Goal: Transaction & Acquisition: Purchase product/service

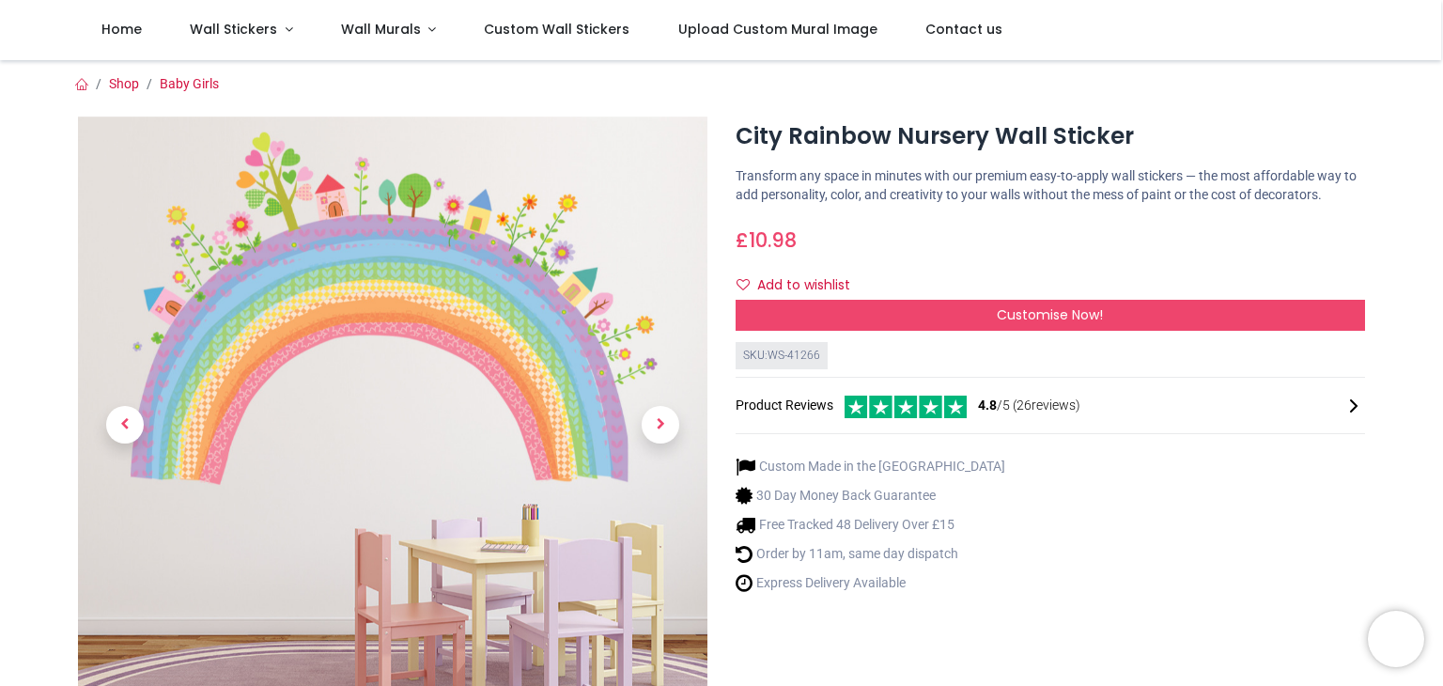
scroll to position [94, 0]
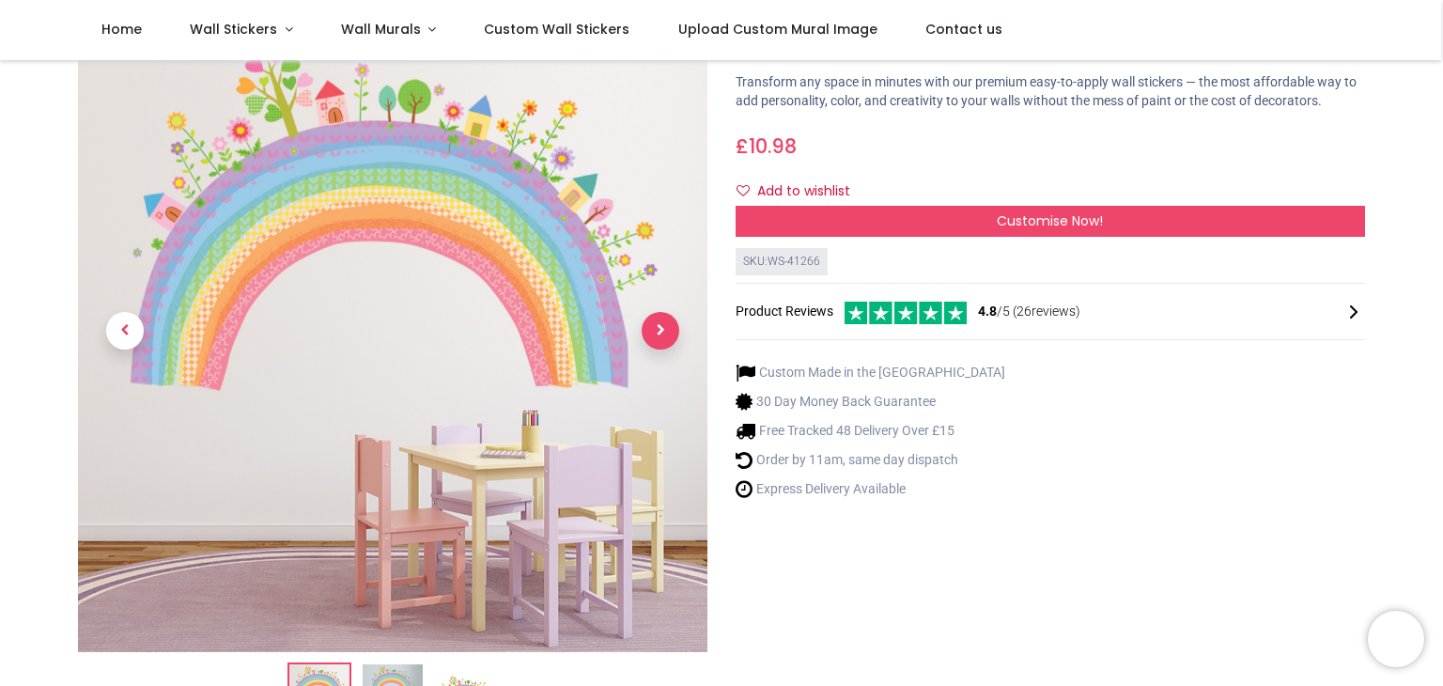
click at [658, 335] on span "Next" at bounding box center [661, 331] width 38 height 38
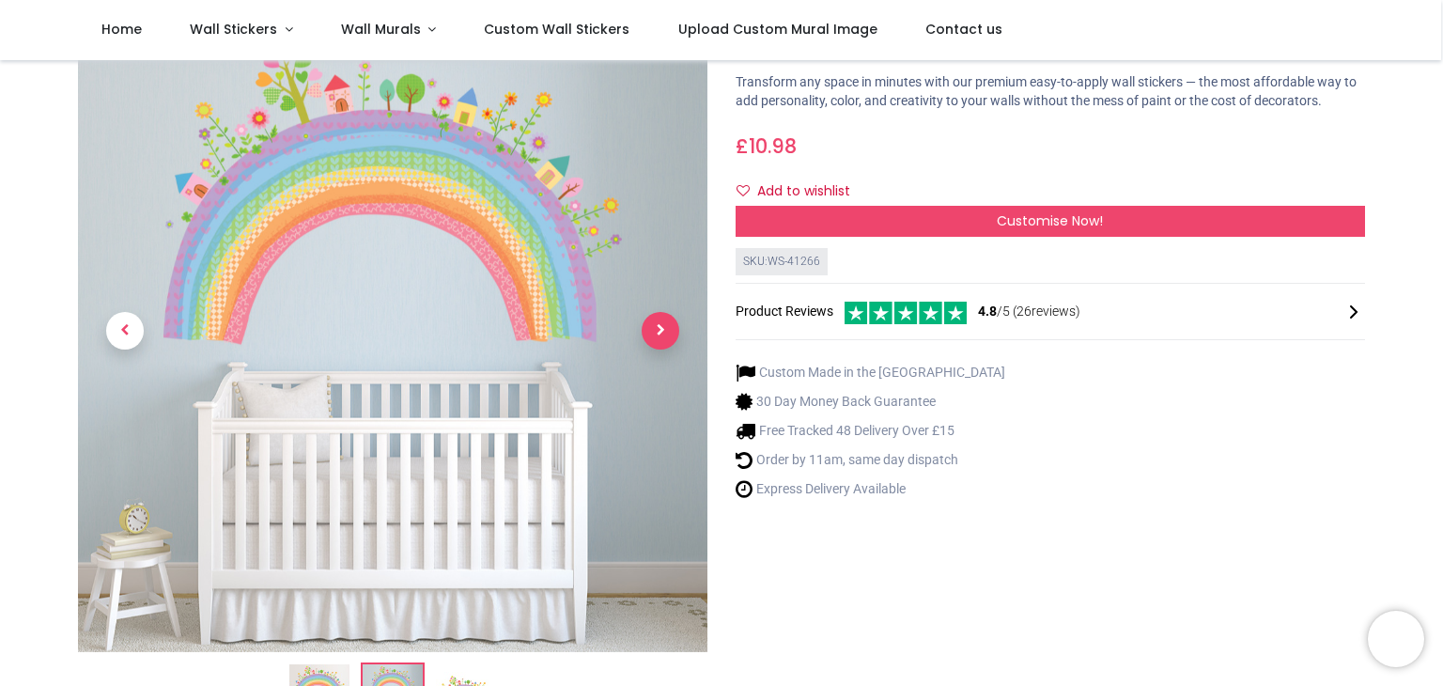
click at [658, 336] on span "Next" at bounding box center [661, 331] width 38 height 38
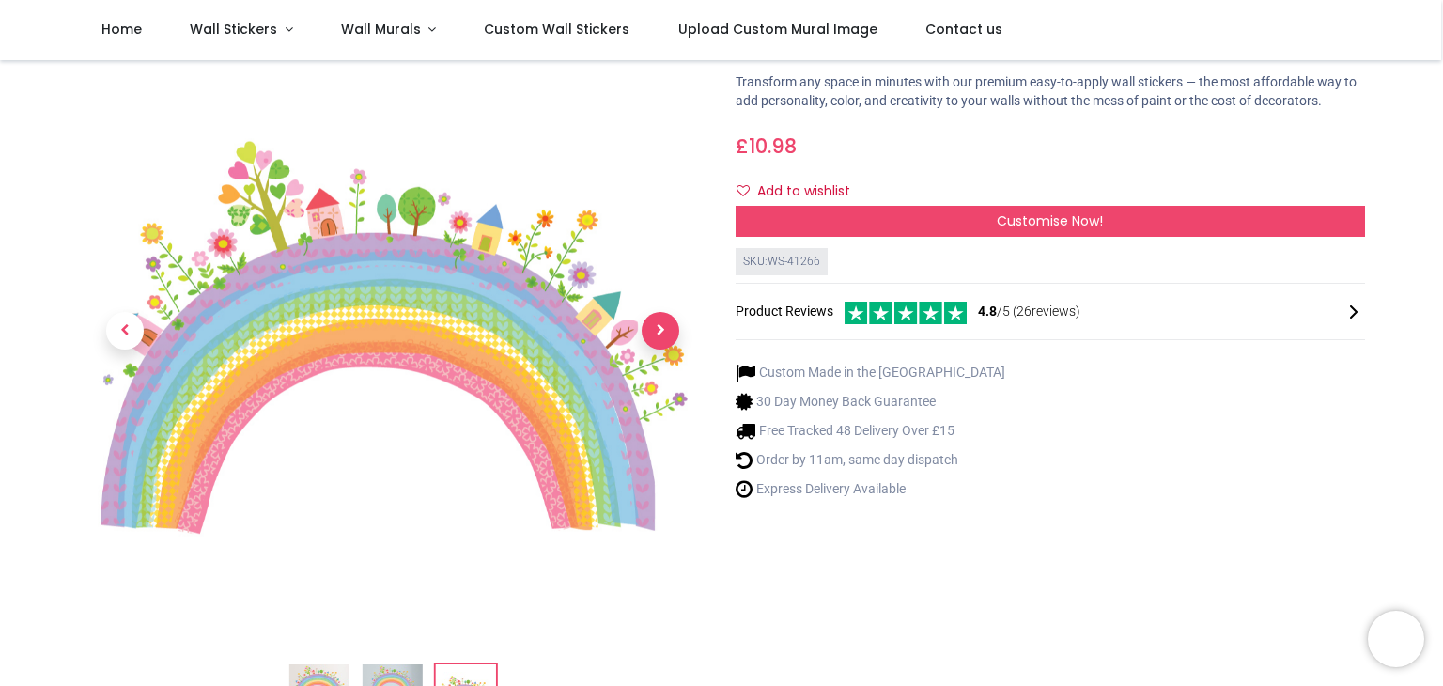
click at [668, 331] on span "Next" at bounding box center [661, 331] width 38 height 38
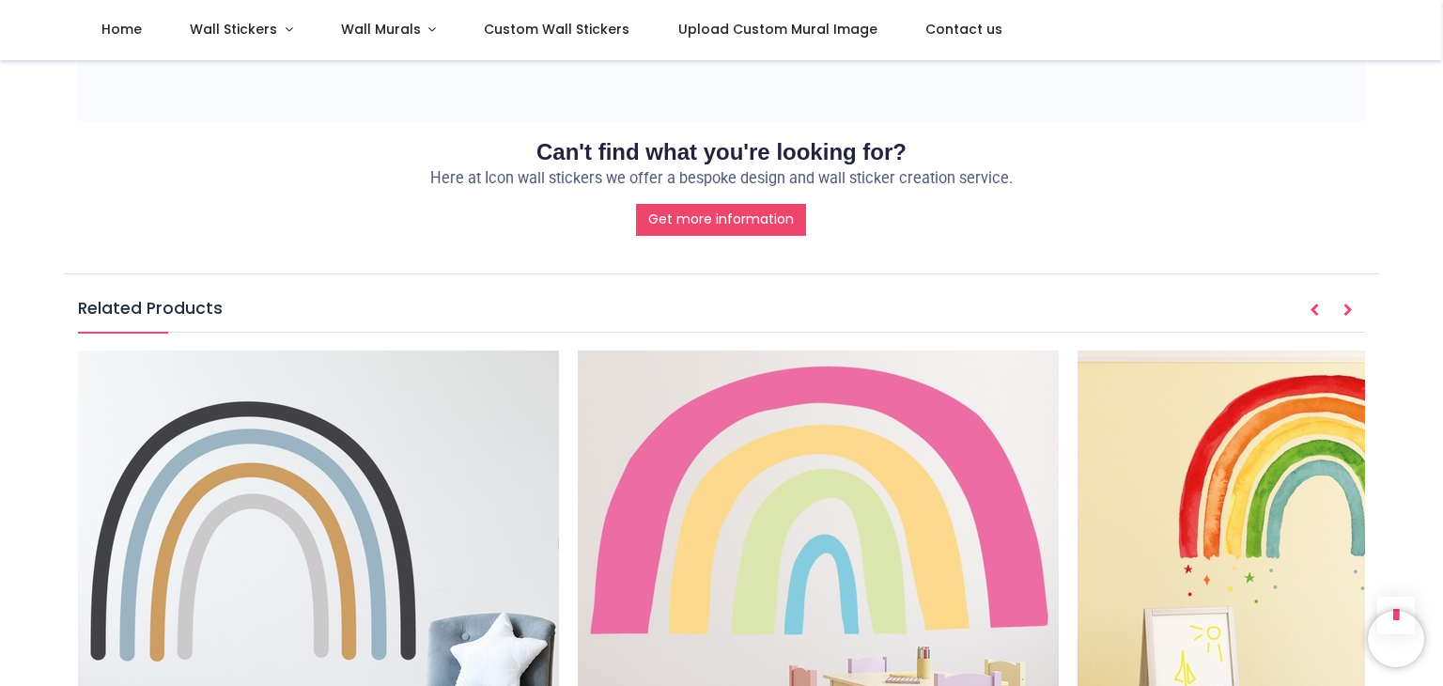
scroll to position [2254, 0]
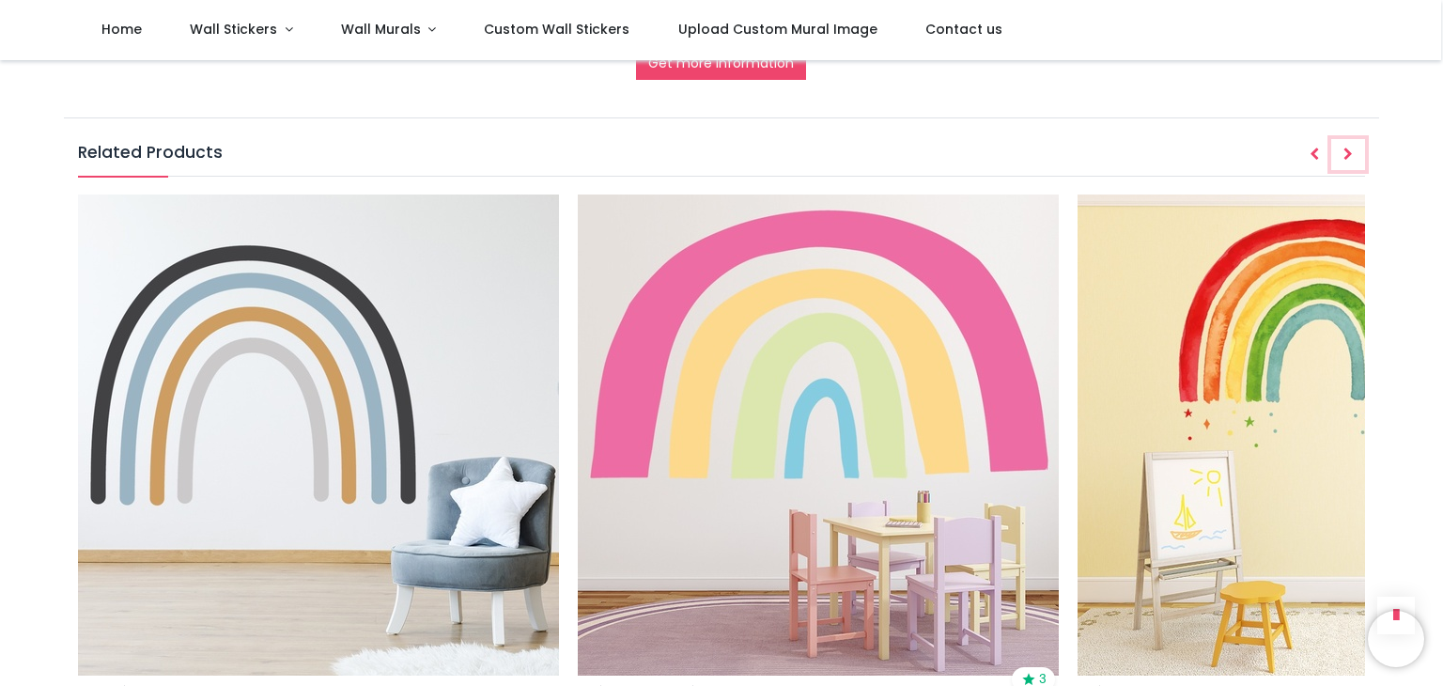
click at [1354, 143] on button "Next" at bounding box center [1348, 155] width 34 height 32
click at [1354, 147] on button "Next" at bounding box center [1348, 155] width 34 height 32
click at [1353, 146] on button "Next" at bounding box center [1348, 155] width 34 height 32
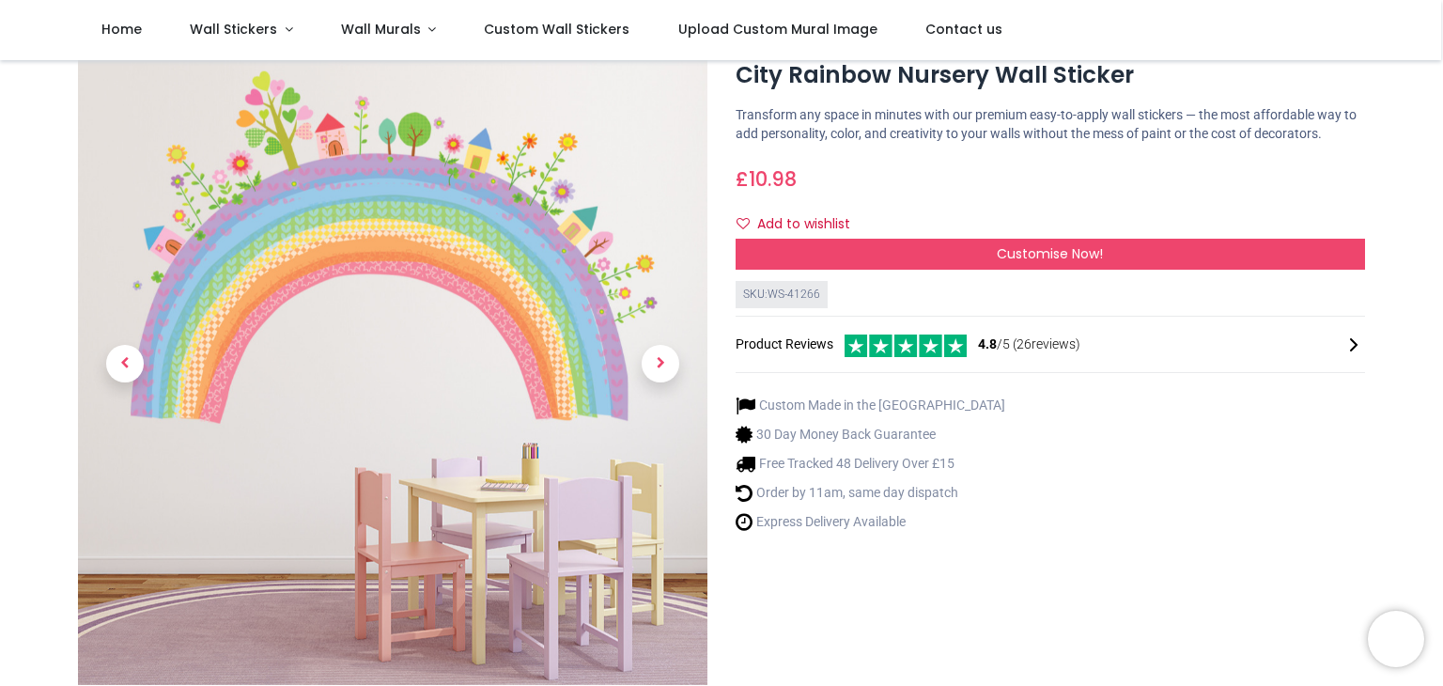
scroll to position [94, 0]
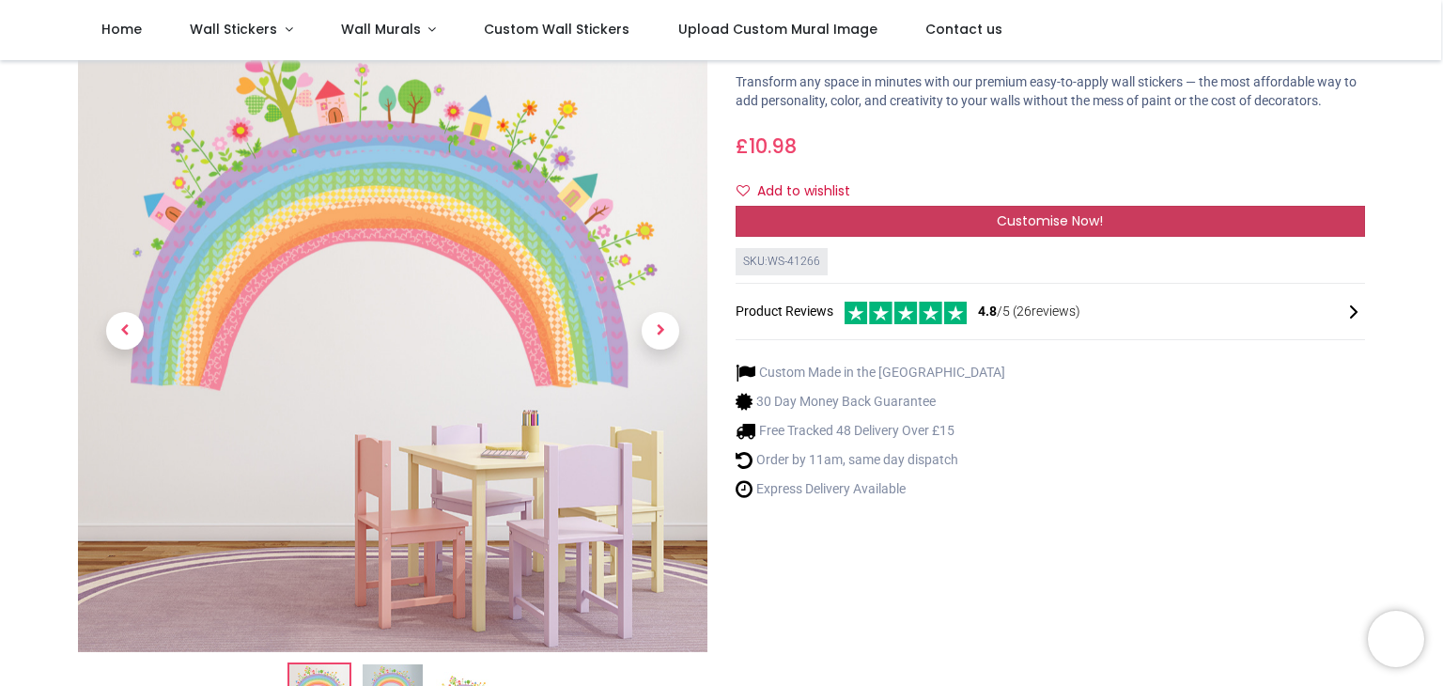
click at [982, 230] on div "Customise Now!" at bounding box center [1049, 222] width 629 height 32
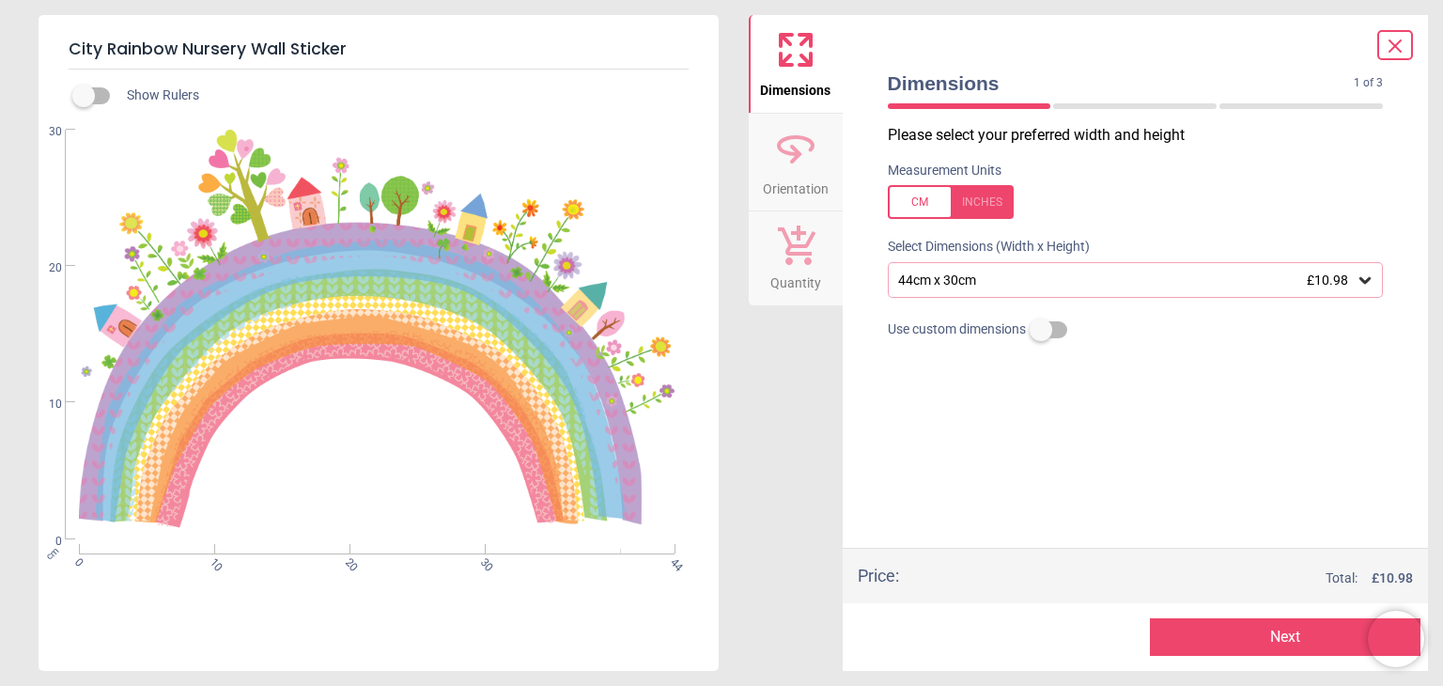
click at [1128, 270] on div "44cm x 30cm £10.98" at bounding box center [1136, 280] width 496 height 36
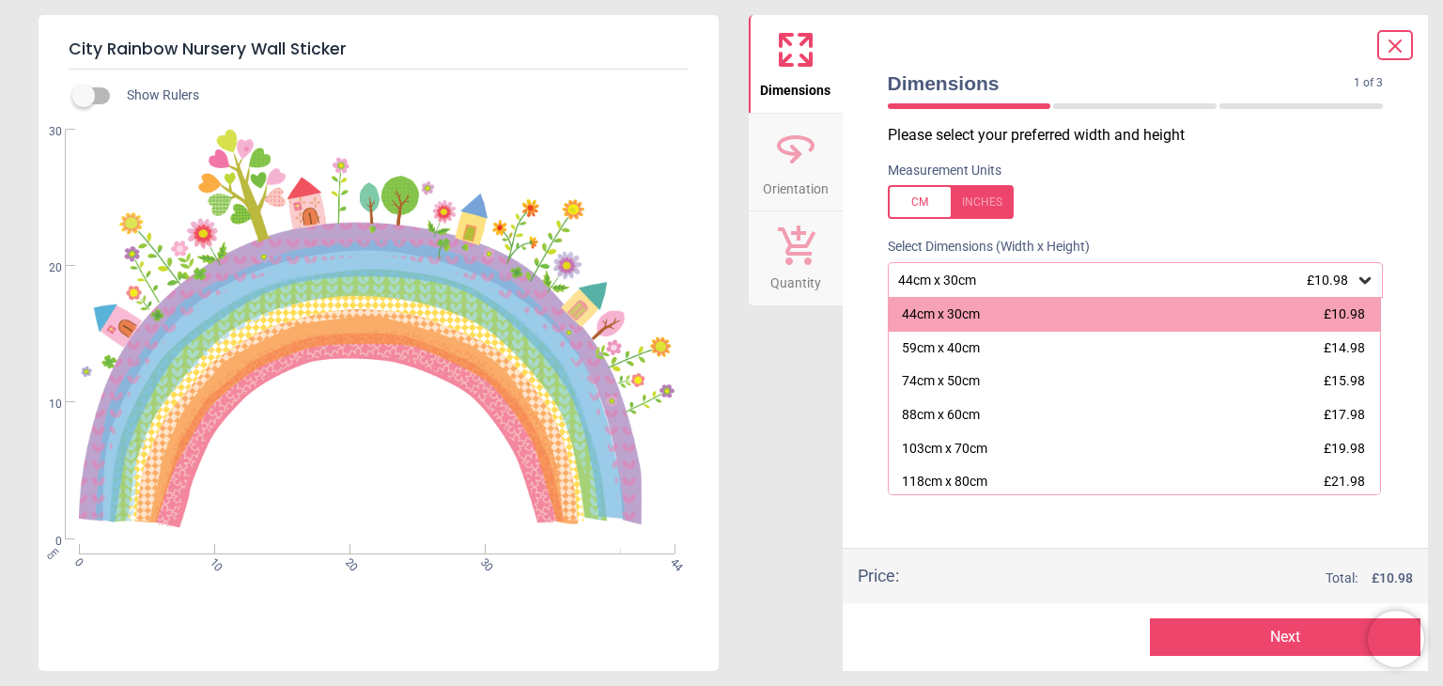
click at [1400, 51] on icon at bounding box center [1394, 45] width 11 height 11
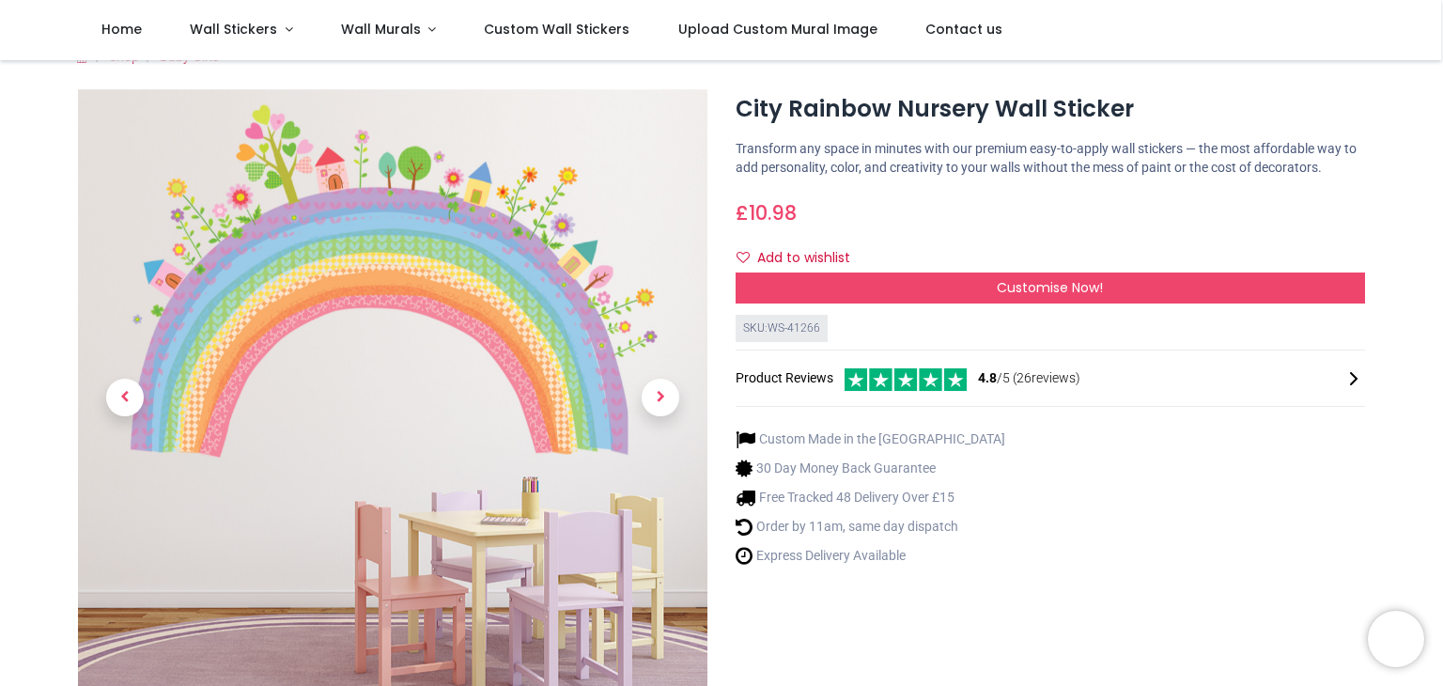
scroll to position [0, 0]
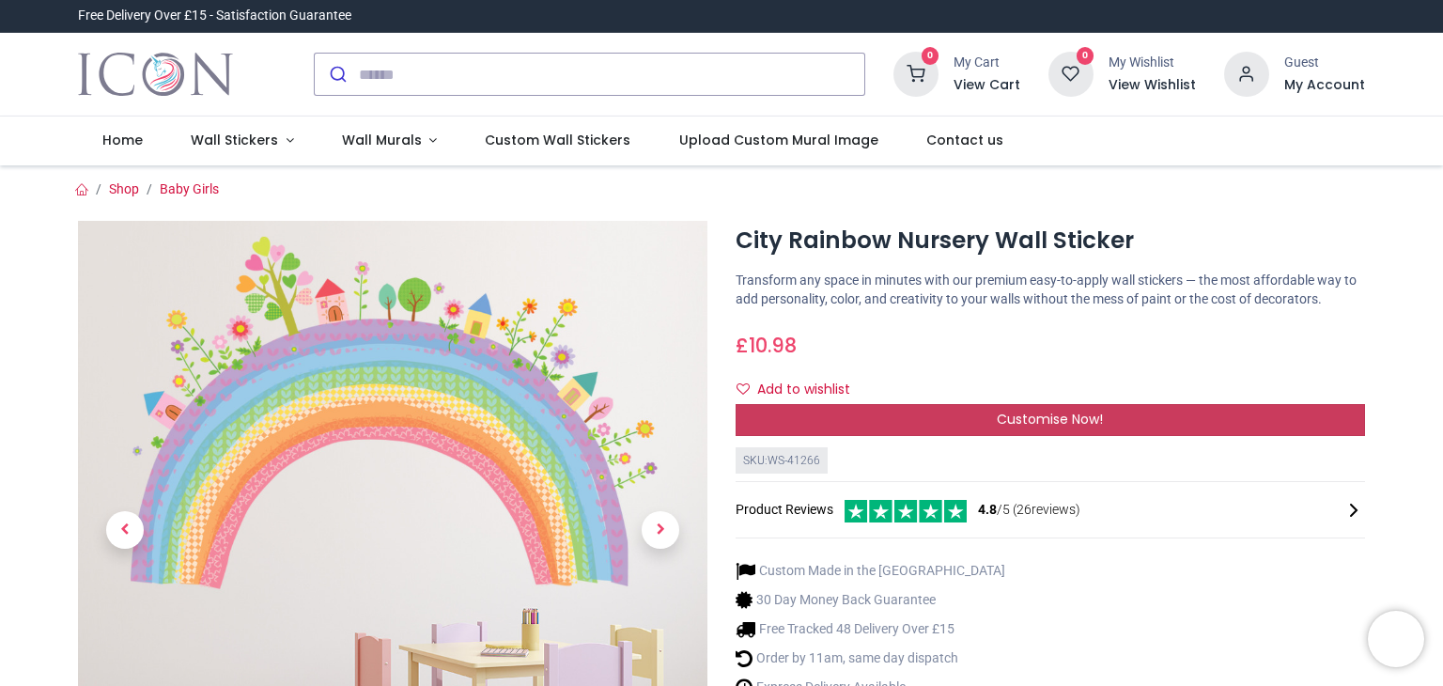
click at [969, 423] on div "Customise Now!" at bounding box center [1049, 420] width 629 height 32
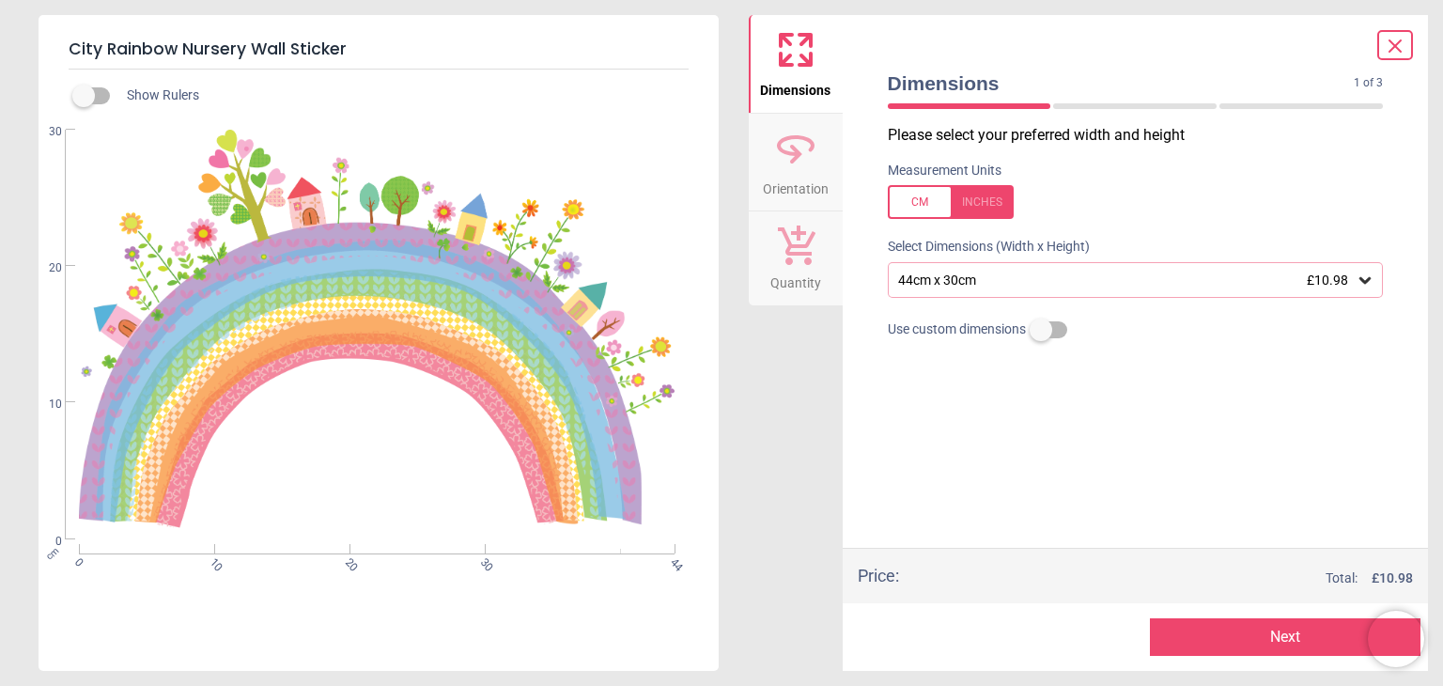
click at [952, 289] on div "44cm x 30cm £10.98" at bounding box center [1136, 280] width 496 height 36
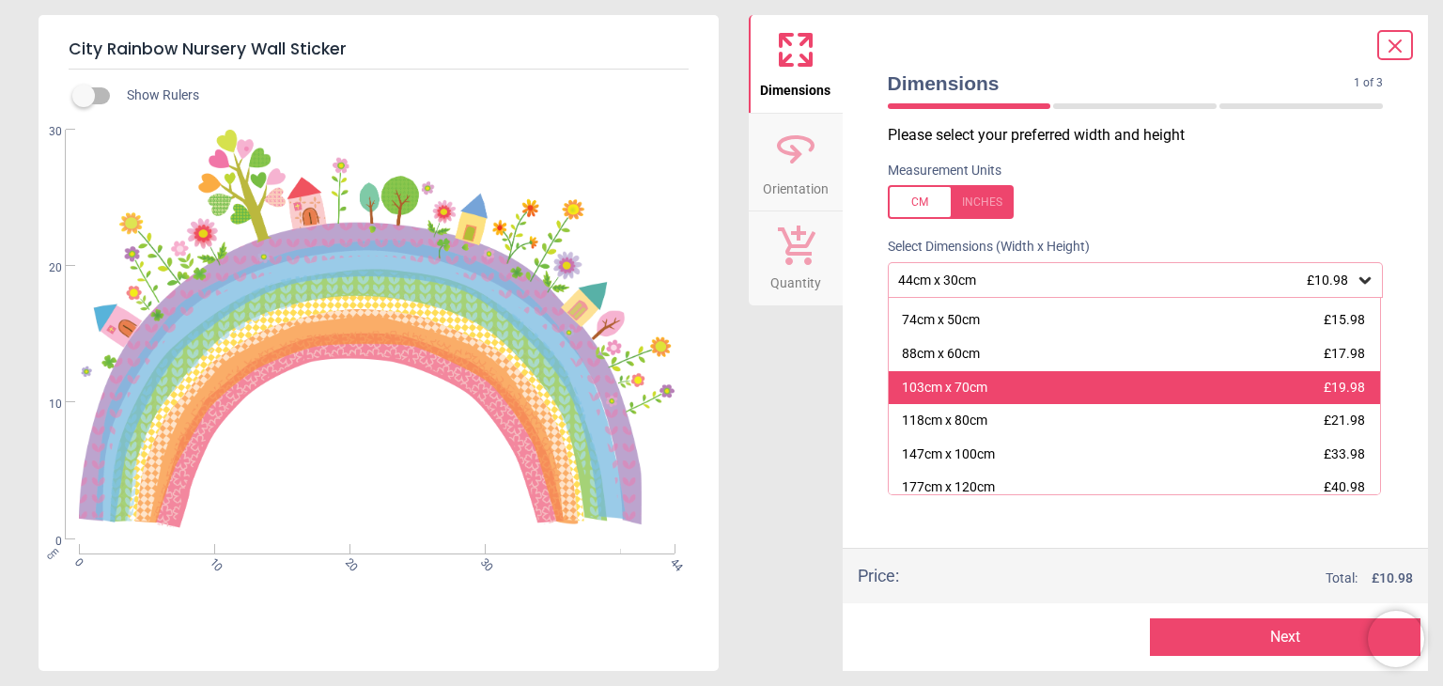
scroll to position [94, 0]
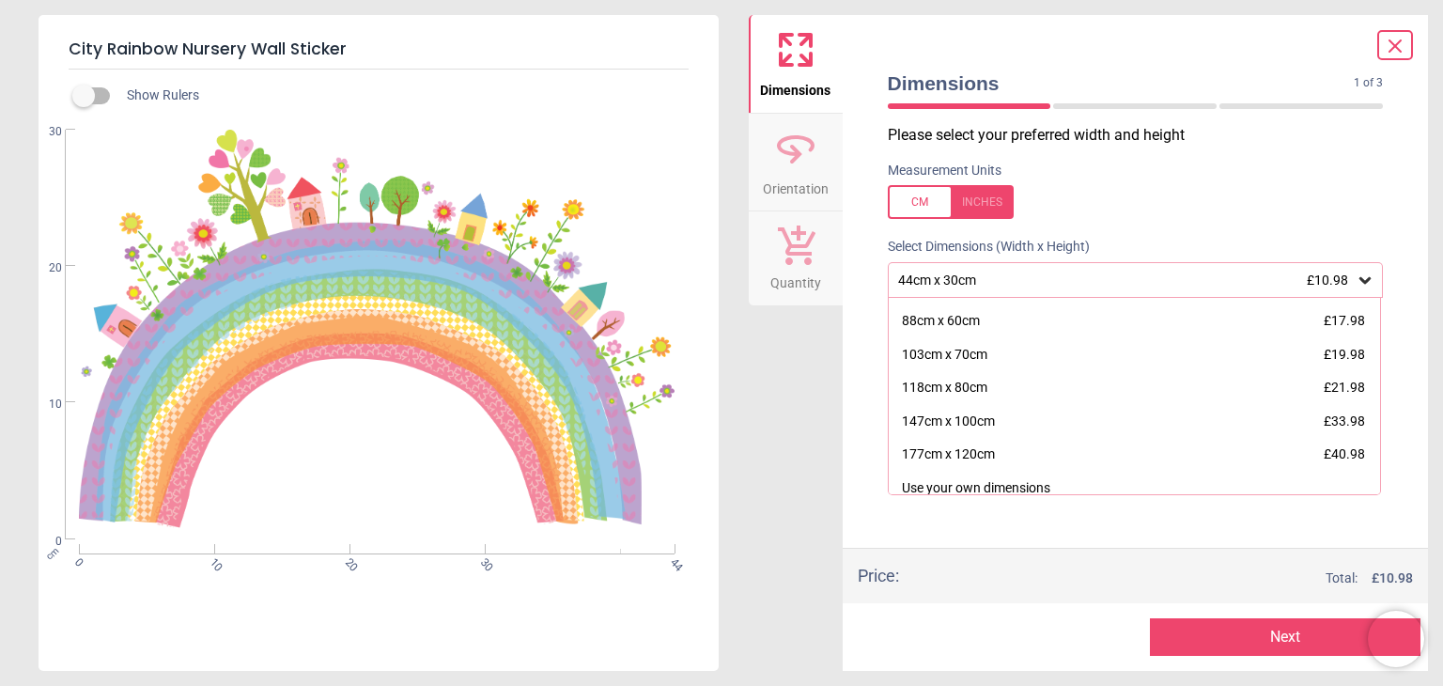
click at [1393, 41] on icon at bounding box center [1395, 46] width 23 height 23
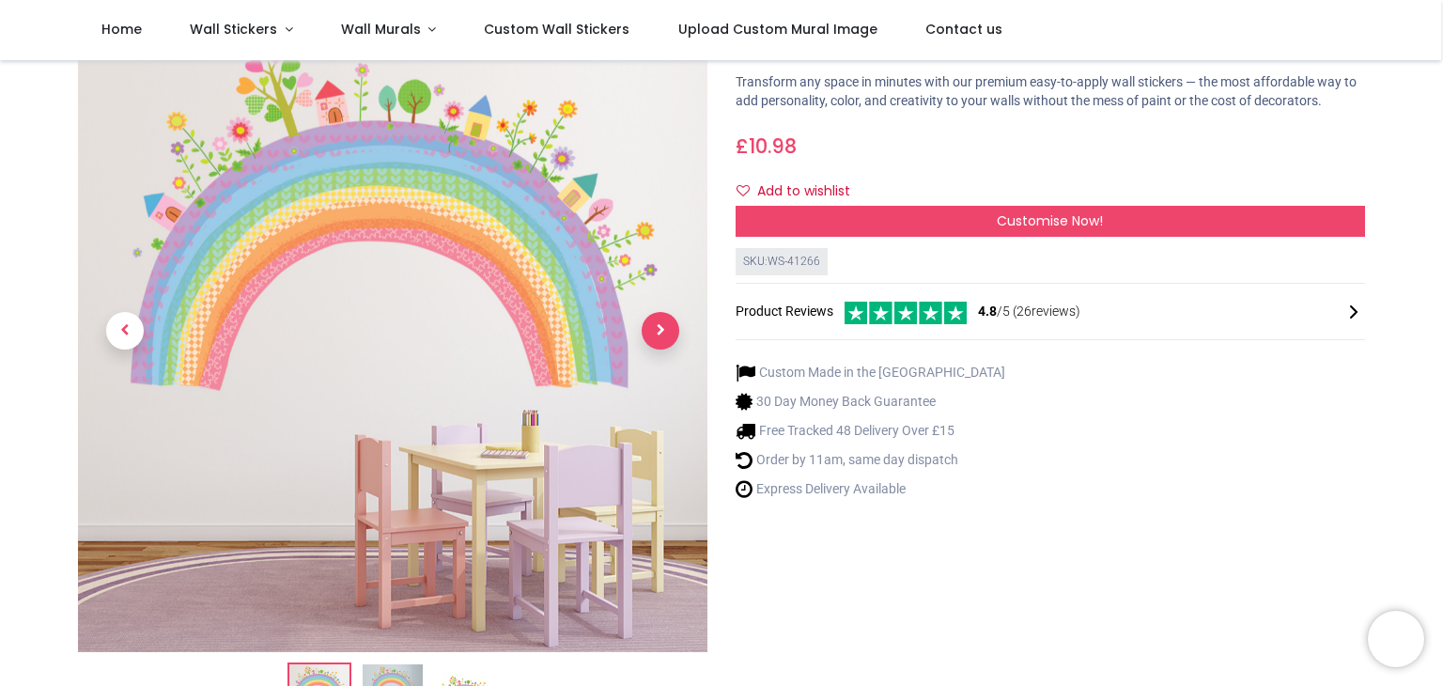
click at [656, 341] on span "Next" at bounding box center [661, 331] width 38 height 38
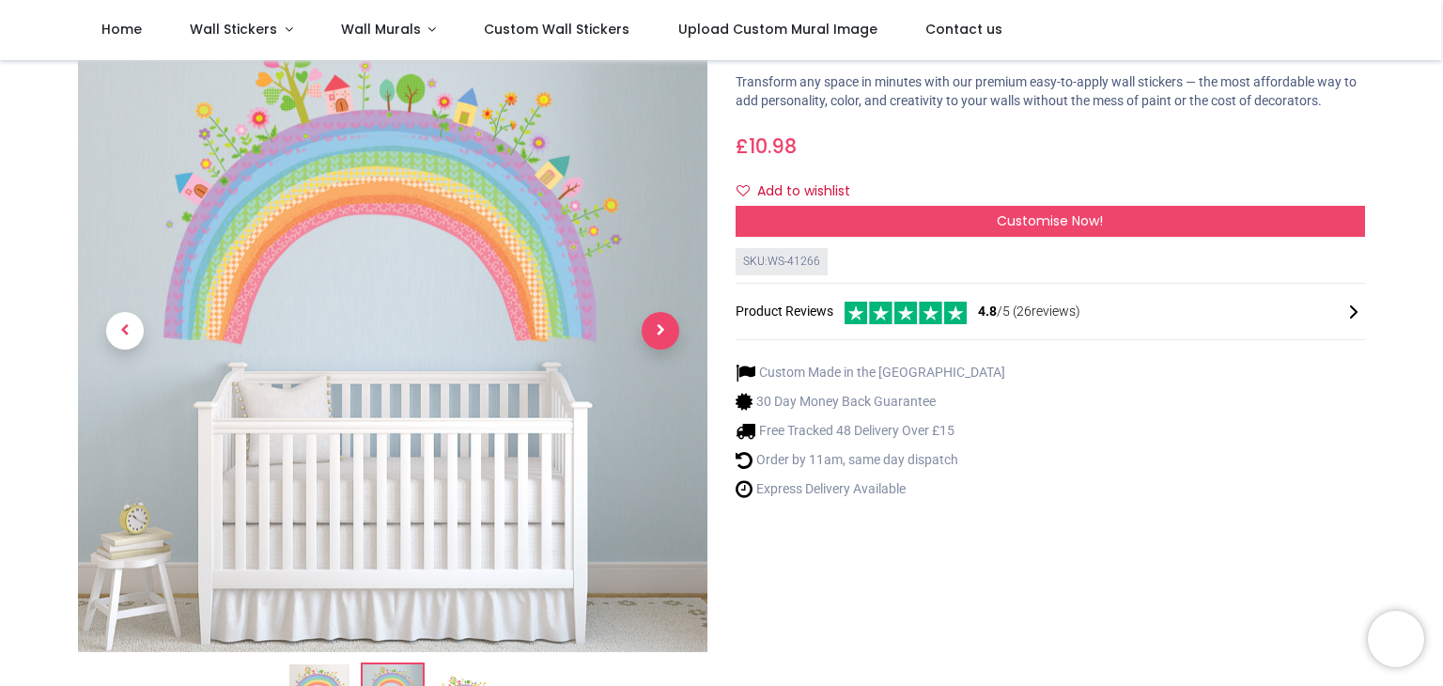
click at [656, 341] on span "Next" at bounding box center [661, 331] width 38 height 38
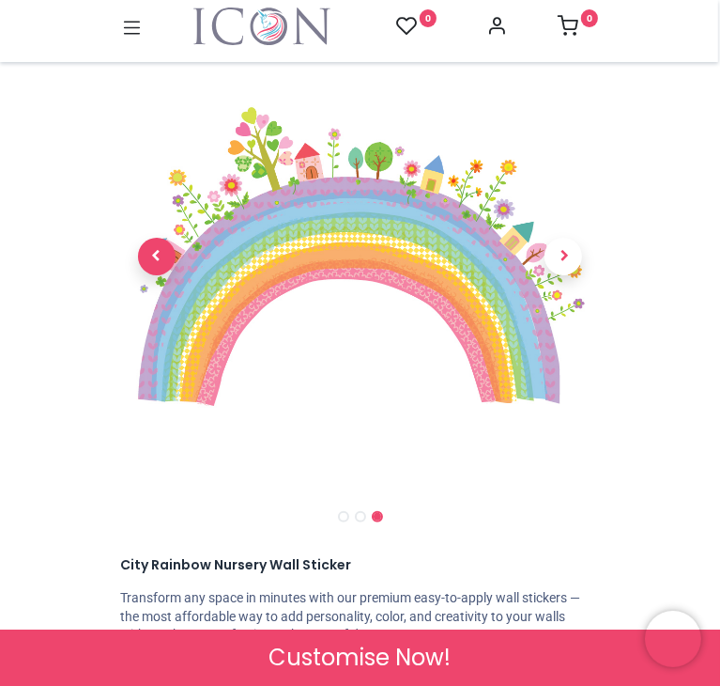
click at [160, 256] on span "Previous" at bounding box center [157, 257] width 38 height 38
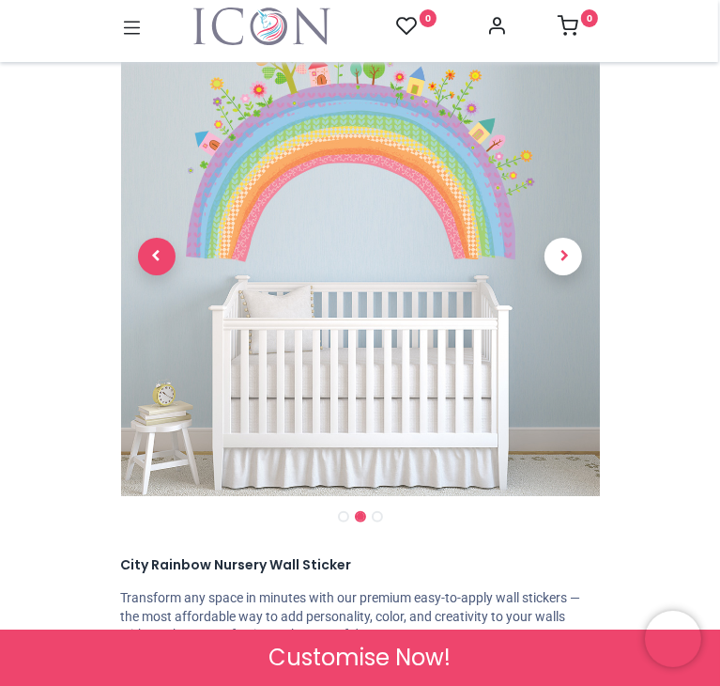
click at [160, 256] on span "Previous" at bounding box center [157, 257] width 38 height 38
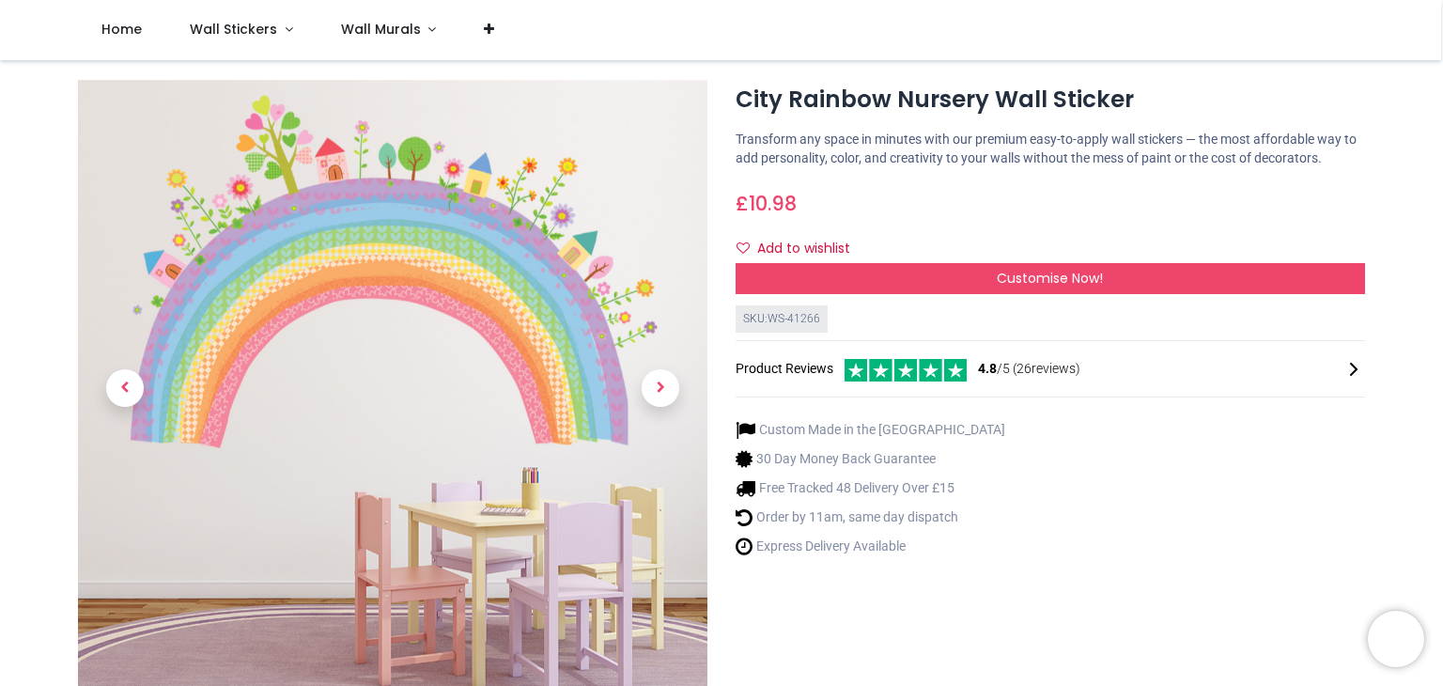
scroll to position [25, 0]
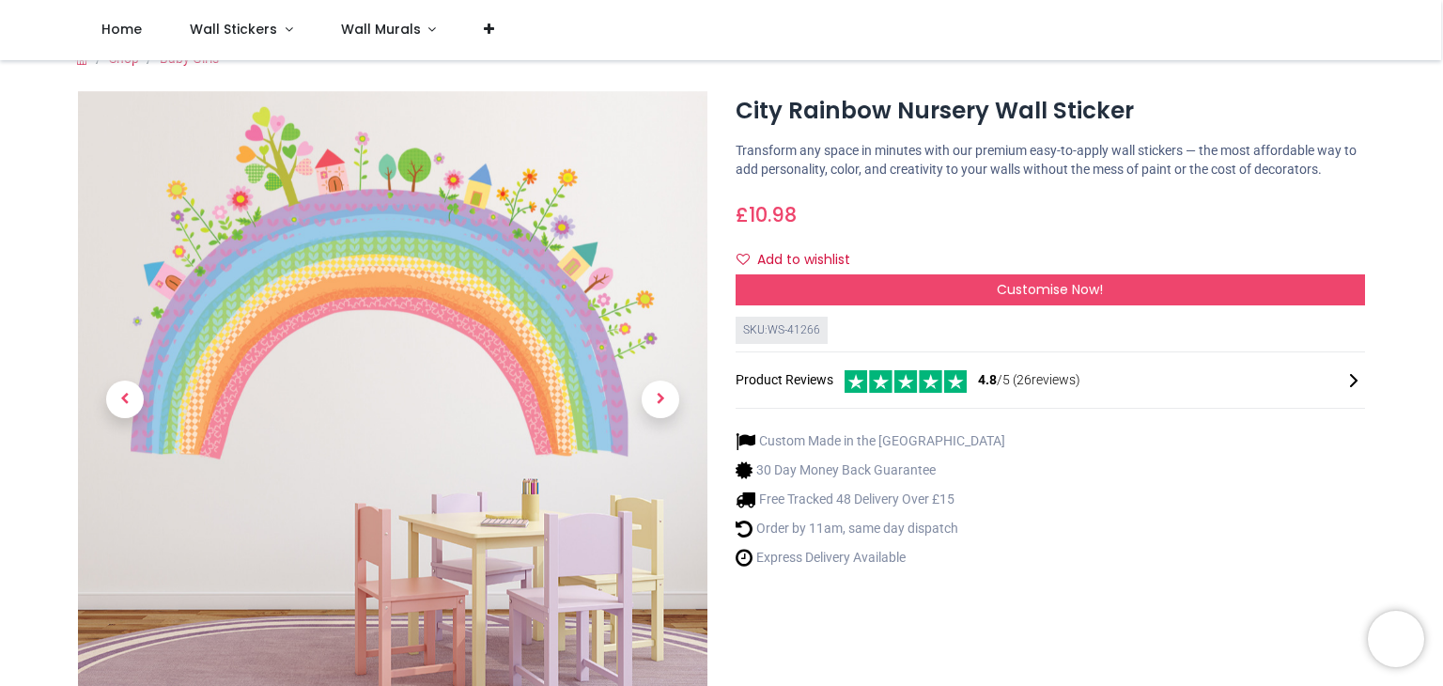
click at [856, 306] on div "City Rainbow Nursery Wall Sticker https://www.iconwallstickers.co.uk/city-rainb…" at bounding box center [1050, 450] width 658 height 719
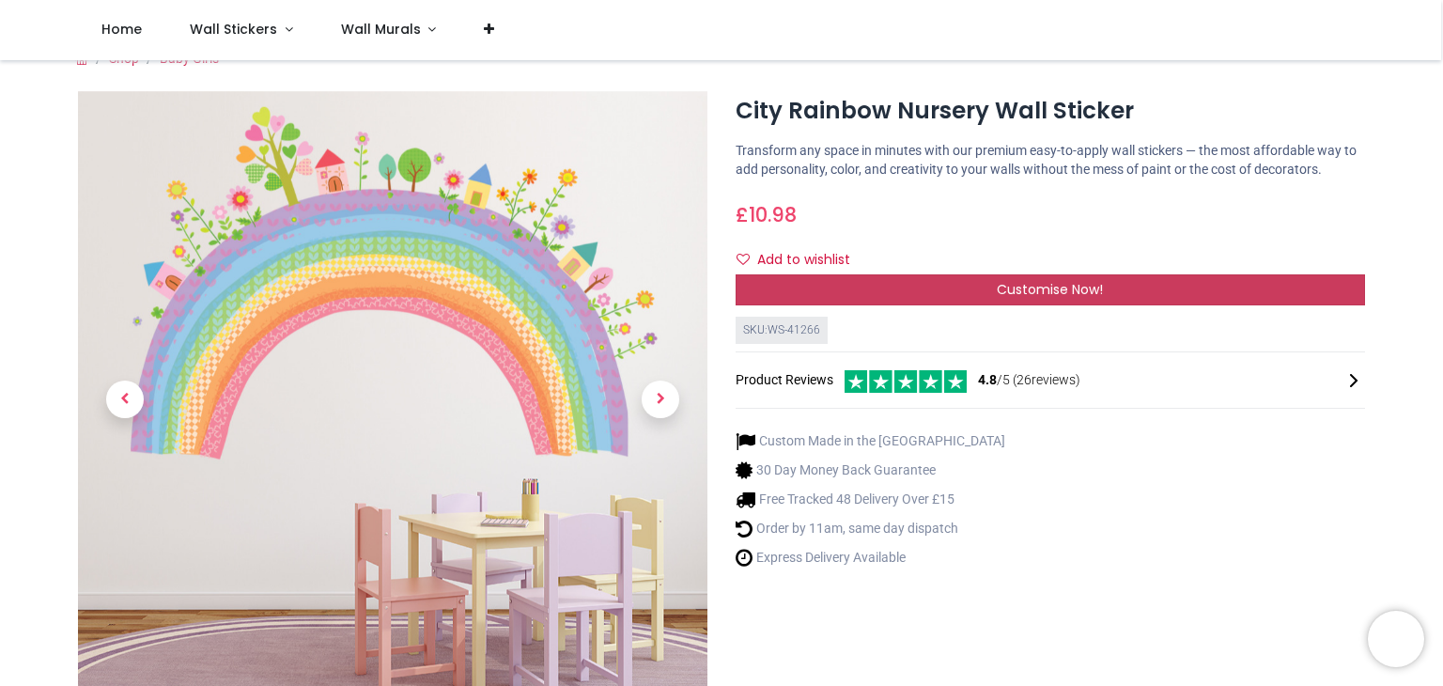
click at [859, 301] on div "Customise Now!" at bounding box center [1049, 290] width 629 height 32
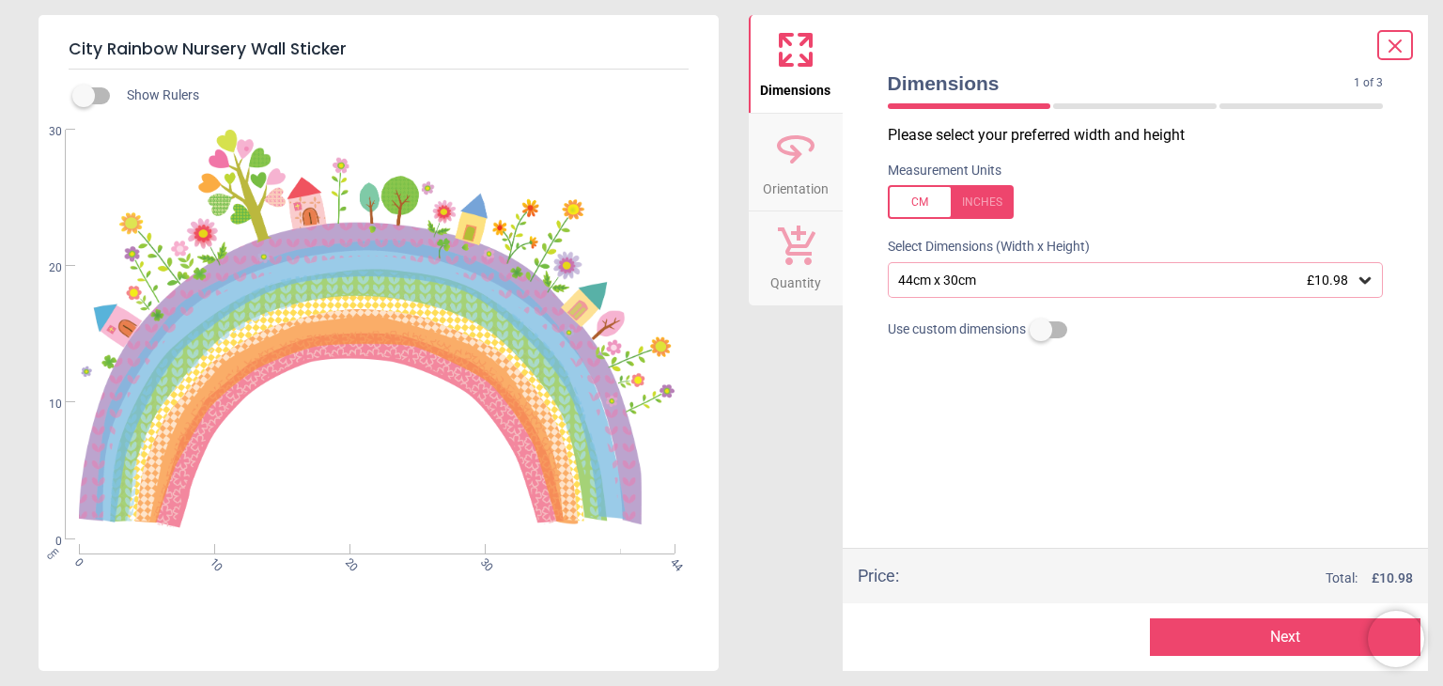
click at [996, 292] on div "44cm x 30cm £10.98" at bounding box center [1136, 280] width 496 height 36
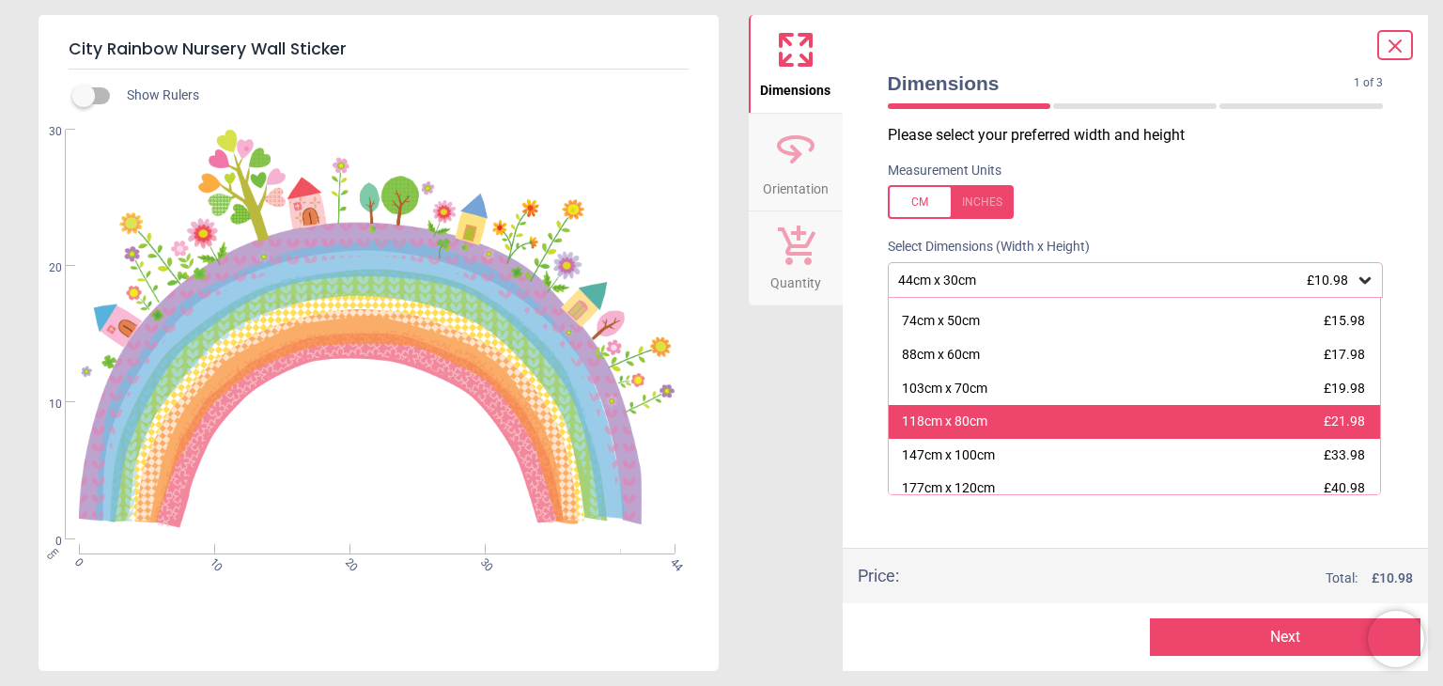
scroll to position [104, 0]
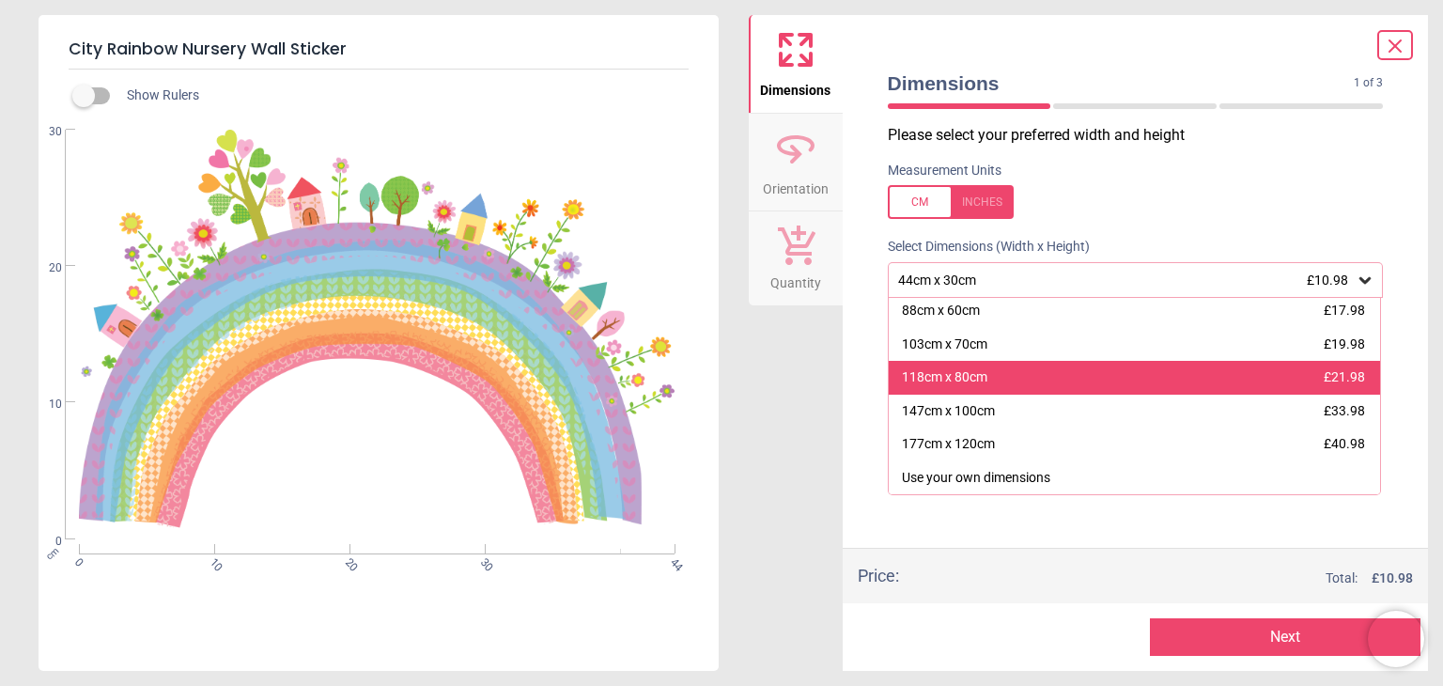
click at [973, 388] on div "118cm x 80cm £21.98" at bounding box center [1135, 378] width 492 height 34
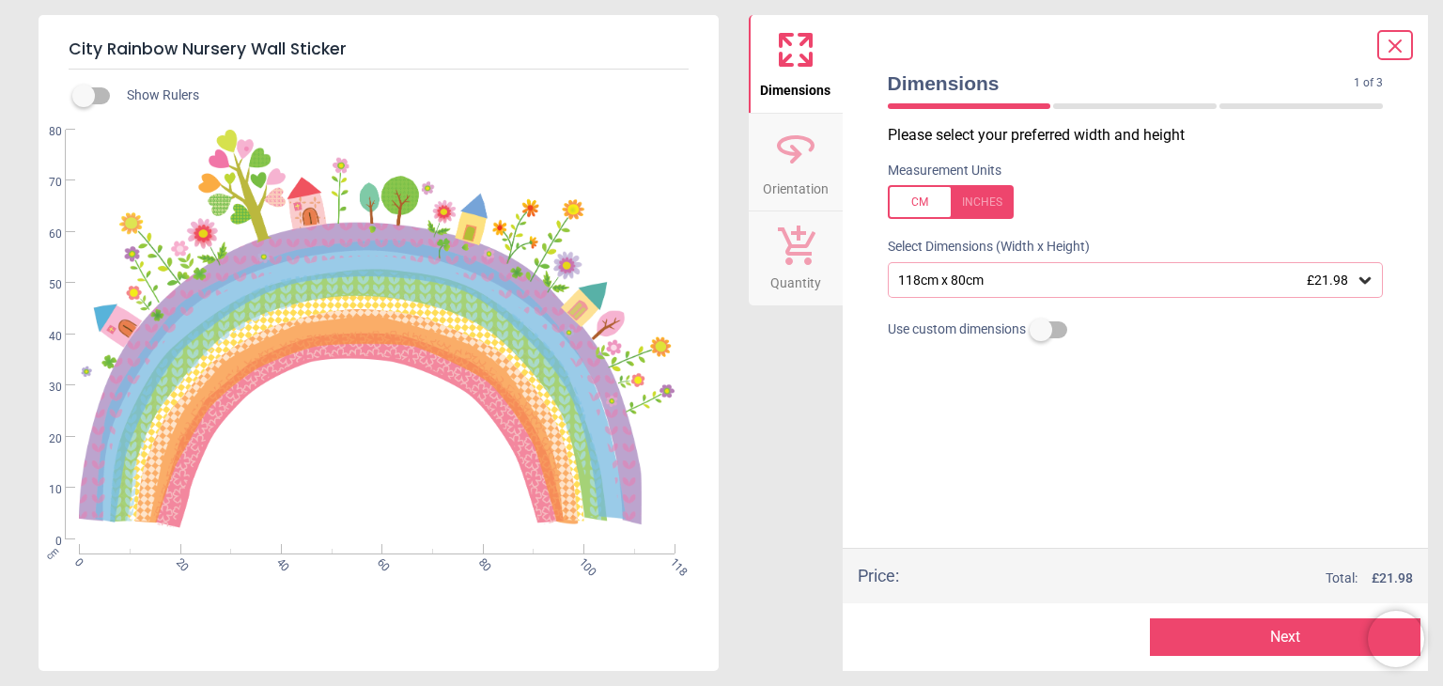
click at [1261, 286] on div "118cm x 80cm £21.98" at bounding box center [1126, 280] width 460 height 16
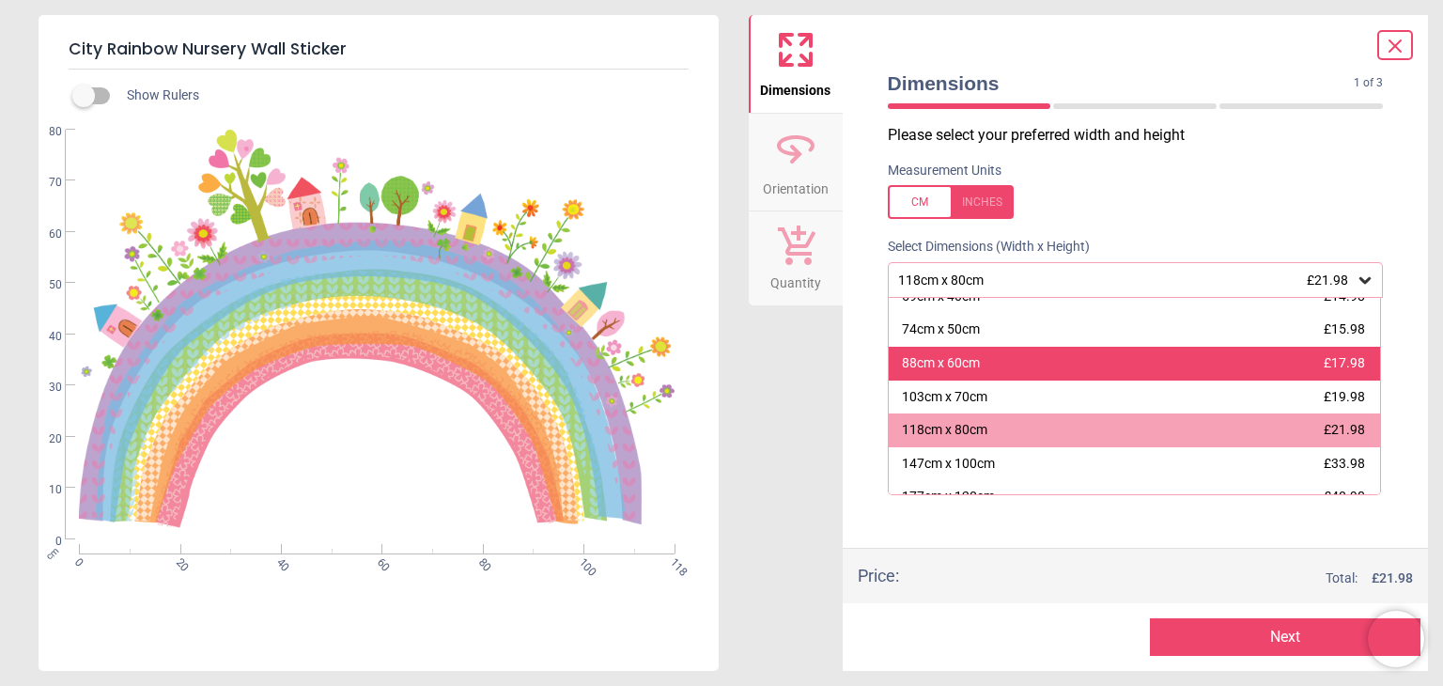
scroll to position [55, 0]
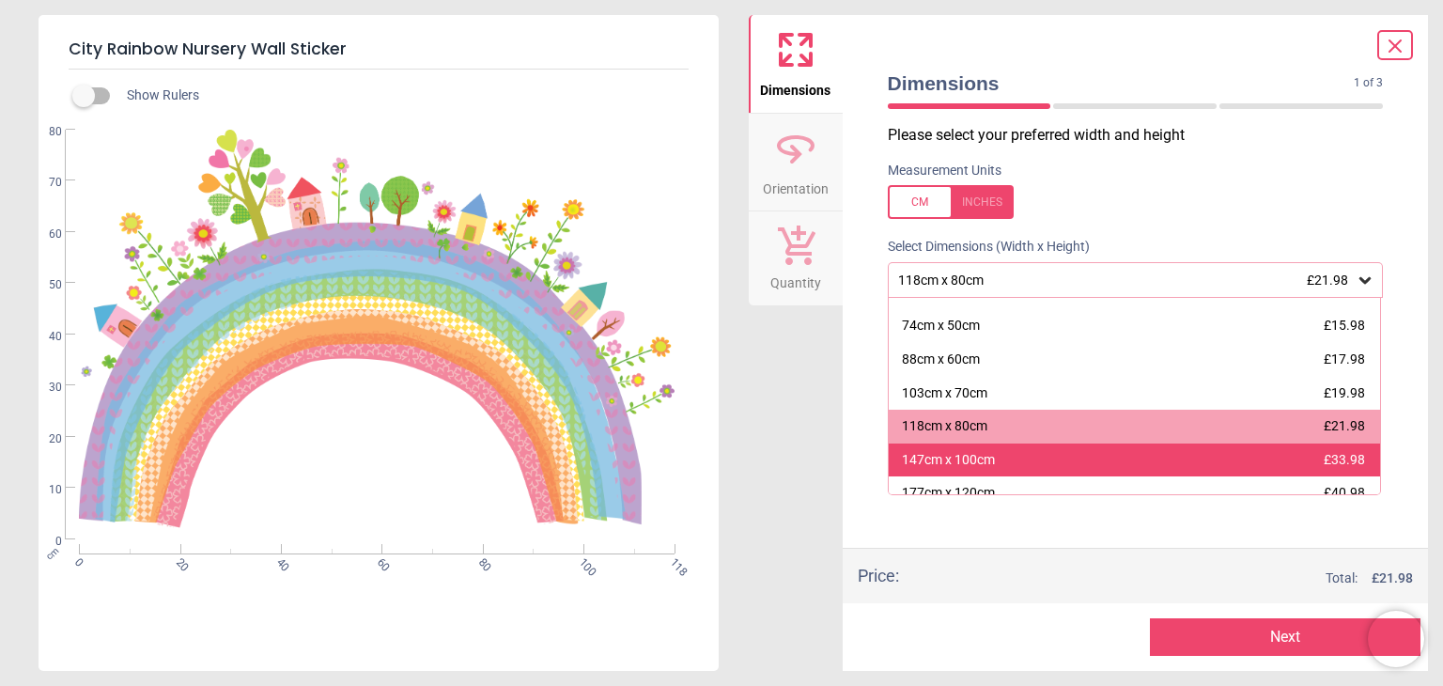
click at [1023, 452] on div "147cm x 100cm £33.98" at bounding box center [1135, 460] width 492 height 34
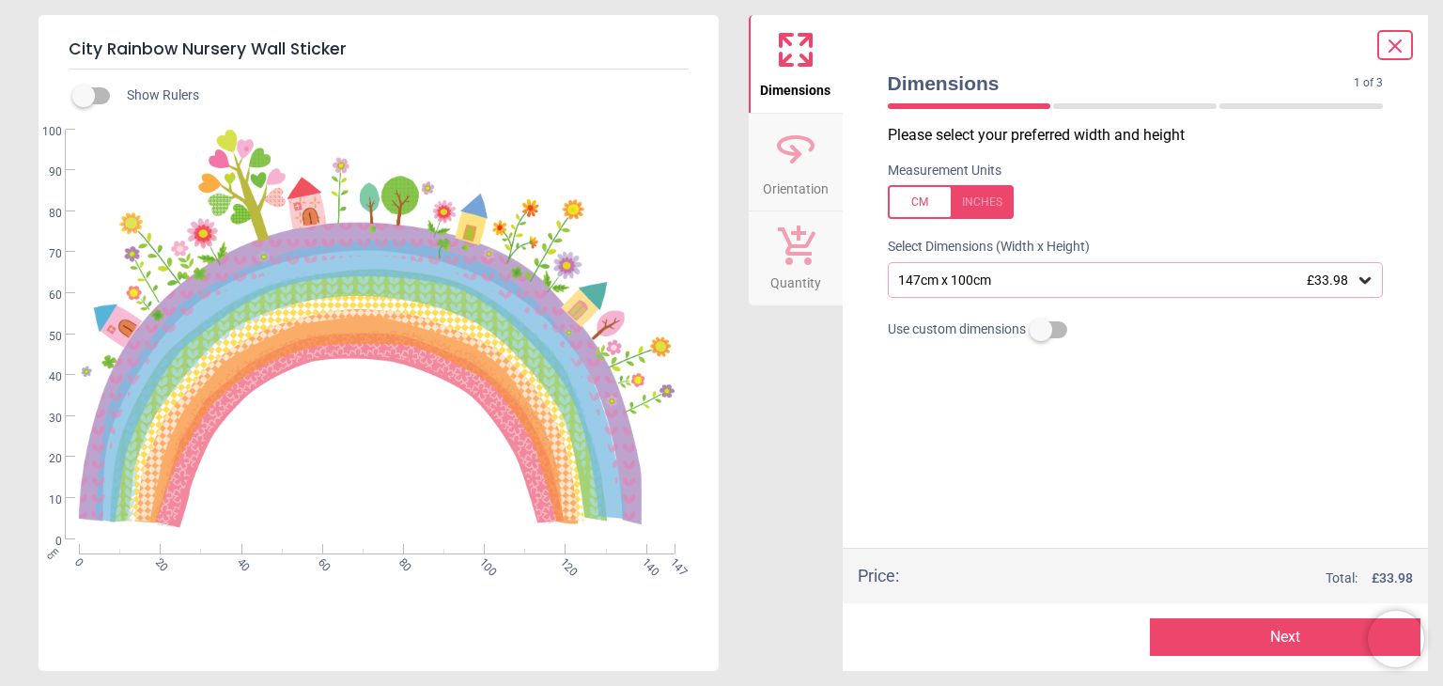
click at [1046, 268] on div "147cm x 100cm £33.98" at bounding box center [1136, 280] width 496 height 36
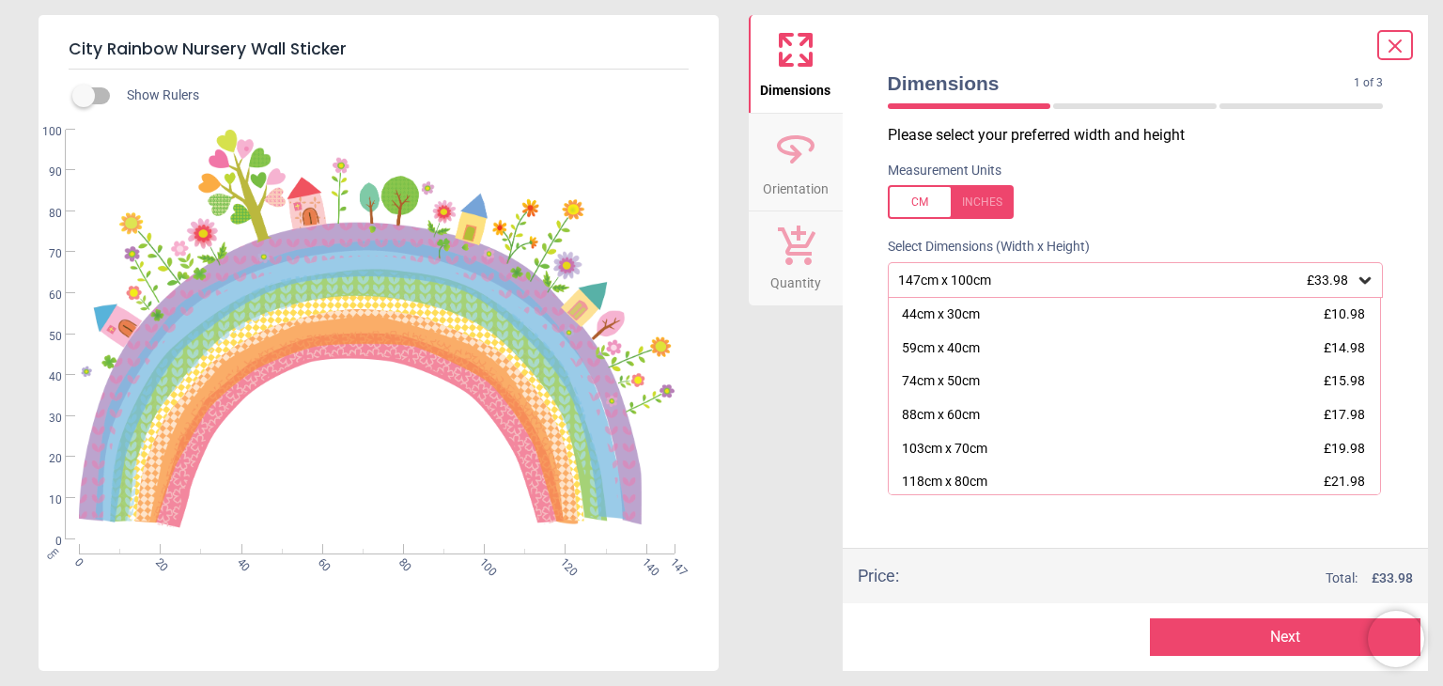
scroll to position [38, 0]
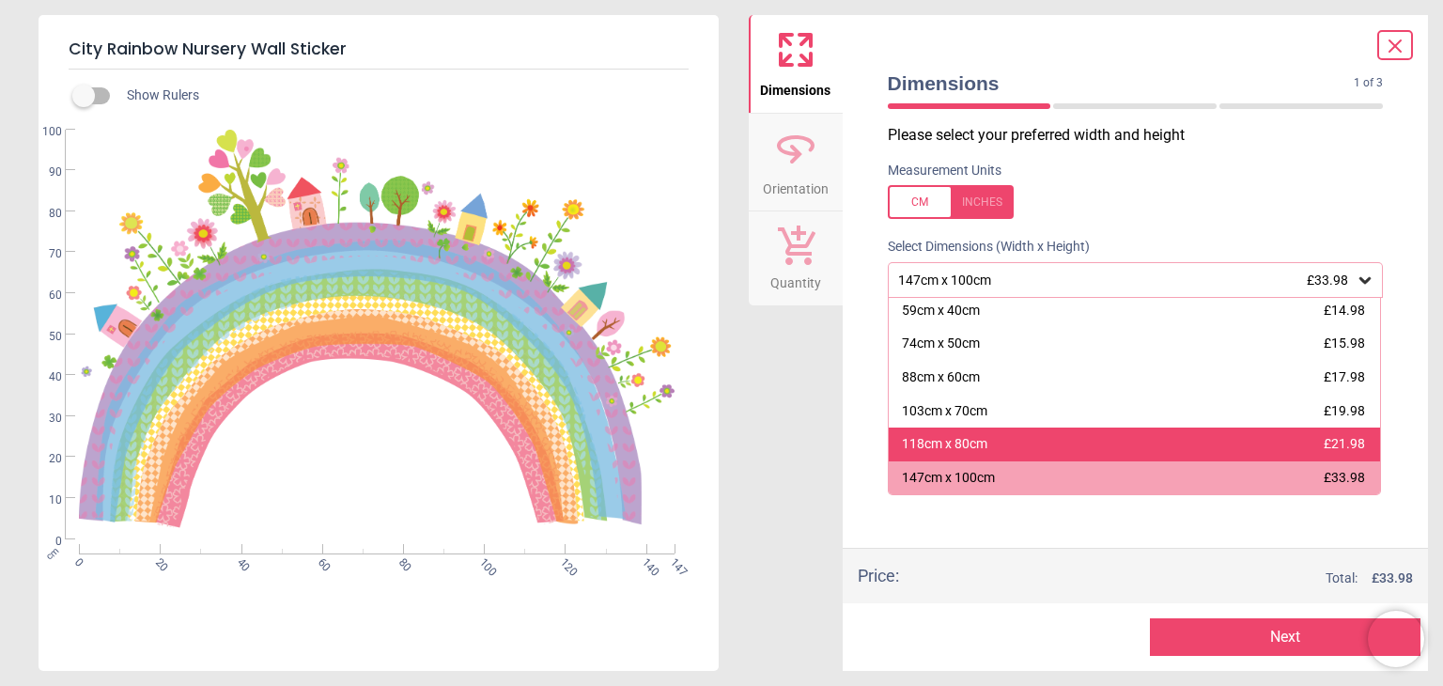
click at [968, 444] on div "118cm x 80cm" at bounding box center [944, 444] width 85 height 19
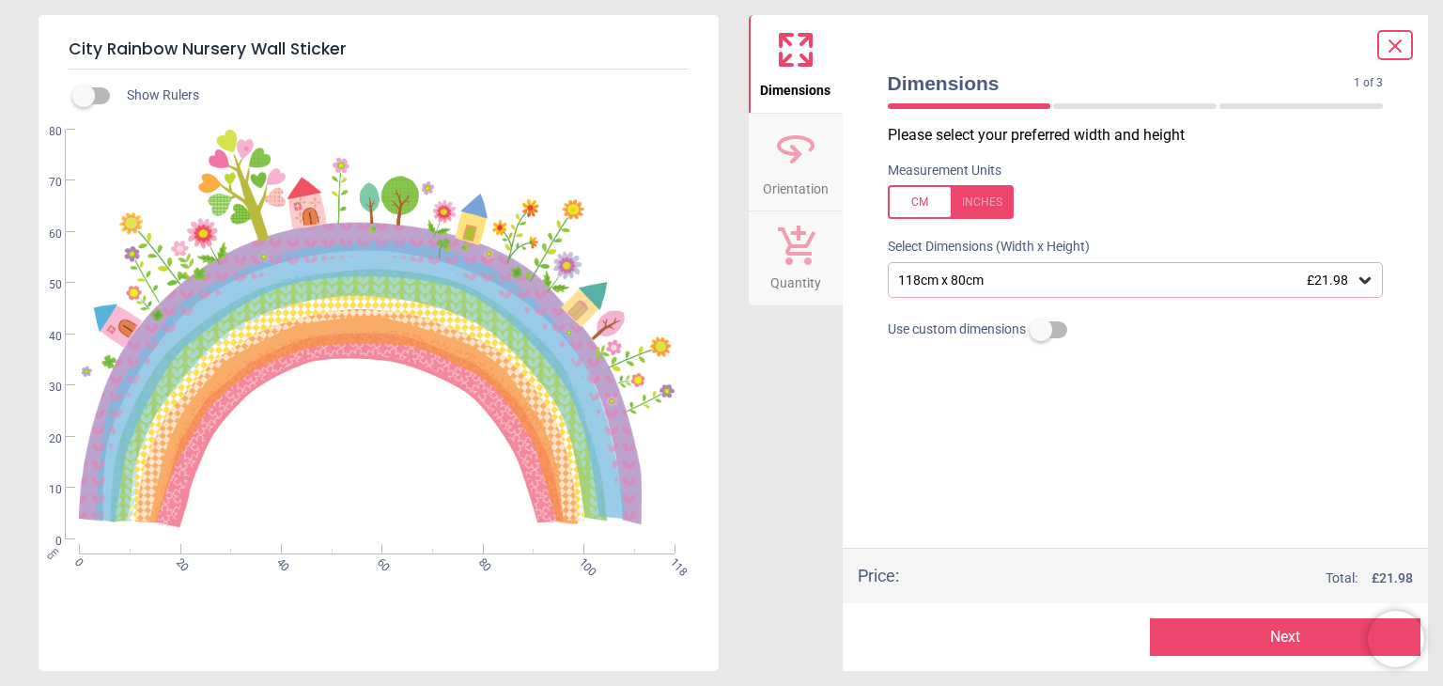
click at [1240, 645] on button "Next" at bounding box center [1285, 637] width 271 height 38
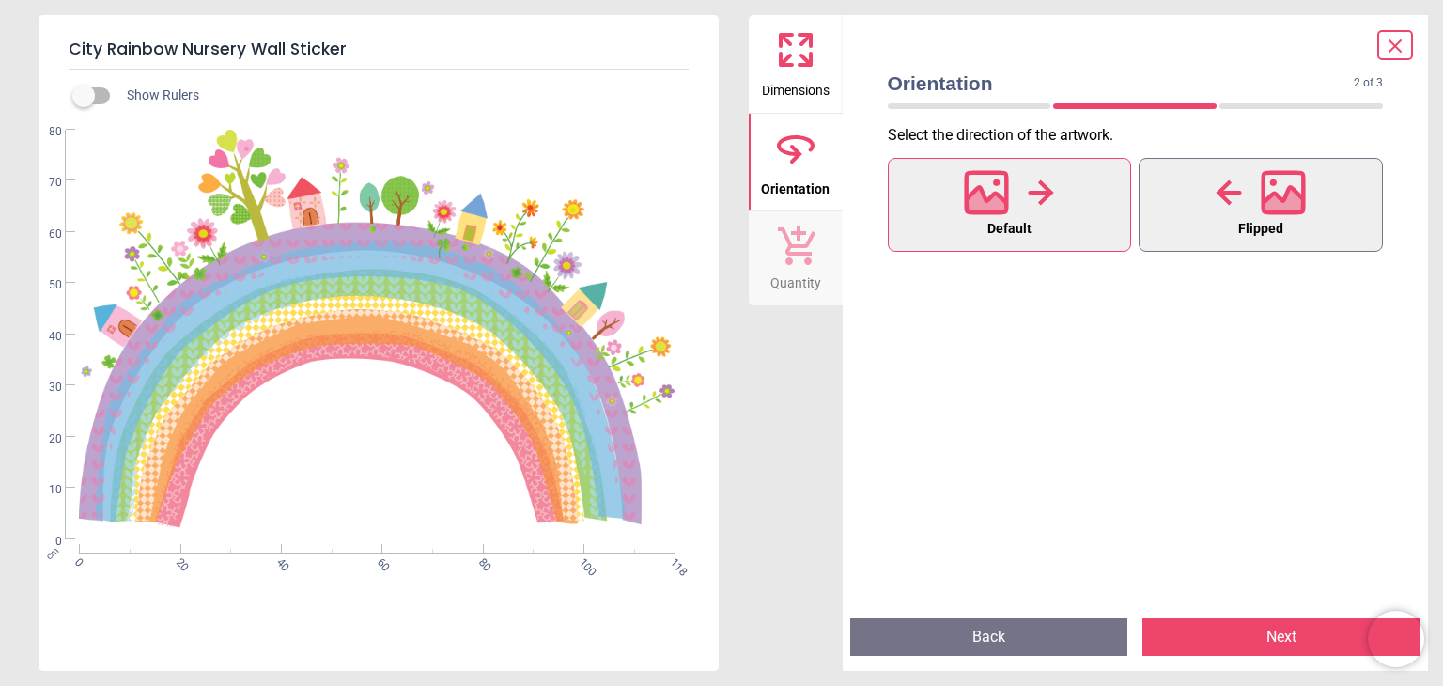
click at [1256, 201] on div at bounding box center [1260, 192] width 90 height 49
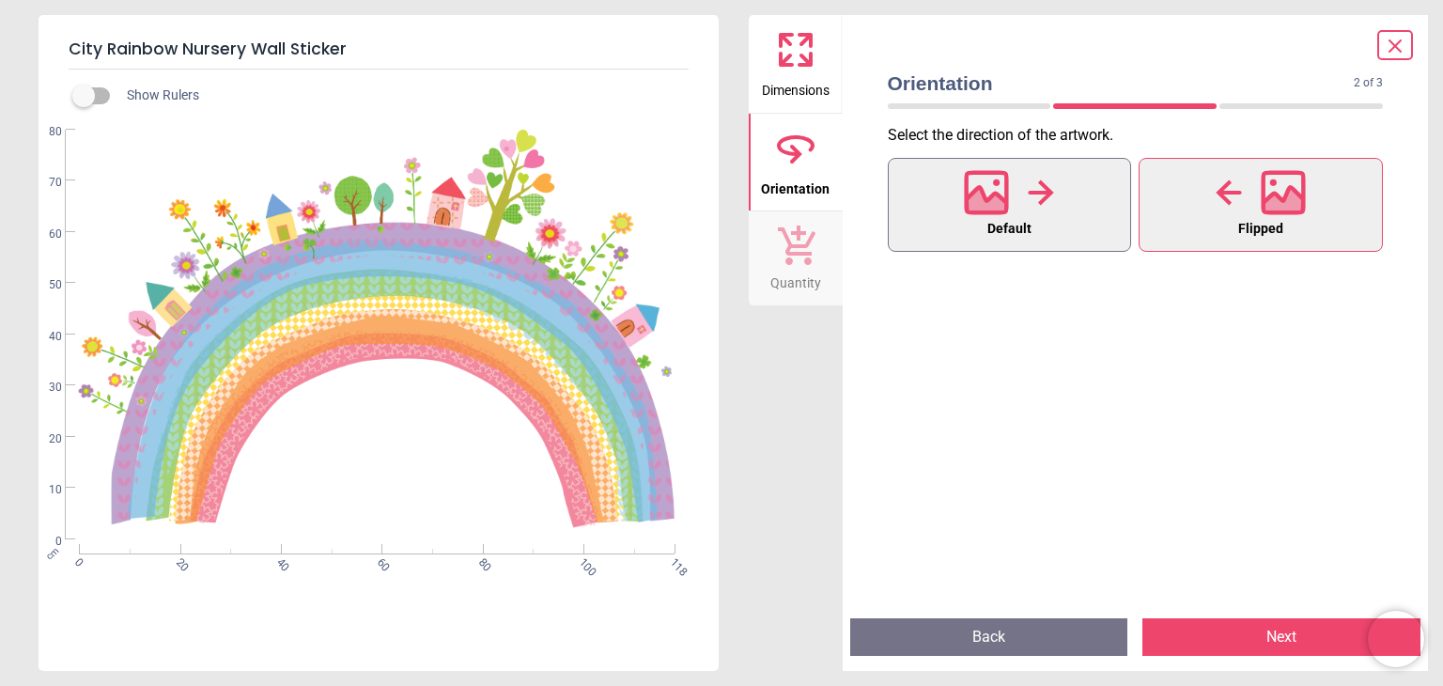
click at [1067, 214] on button "Default" at bounding box center [1010, 205] width 244 height 94
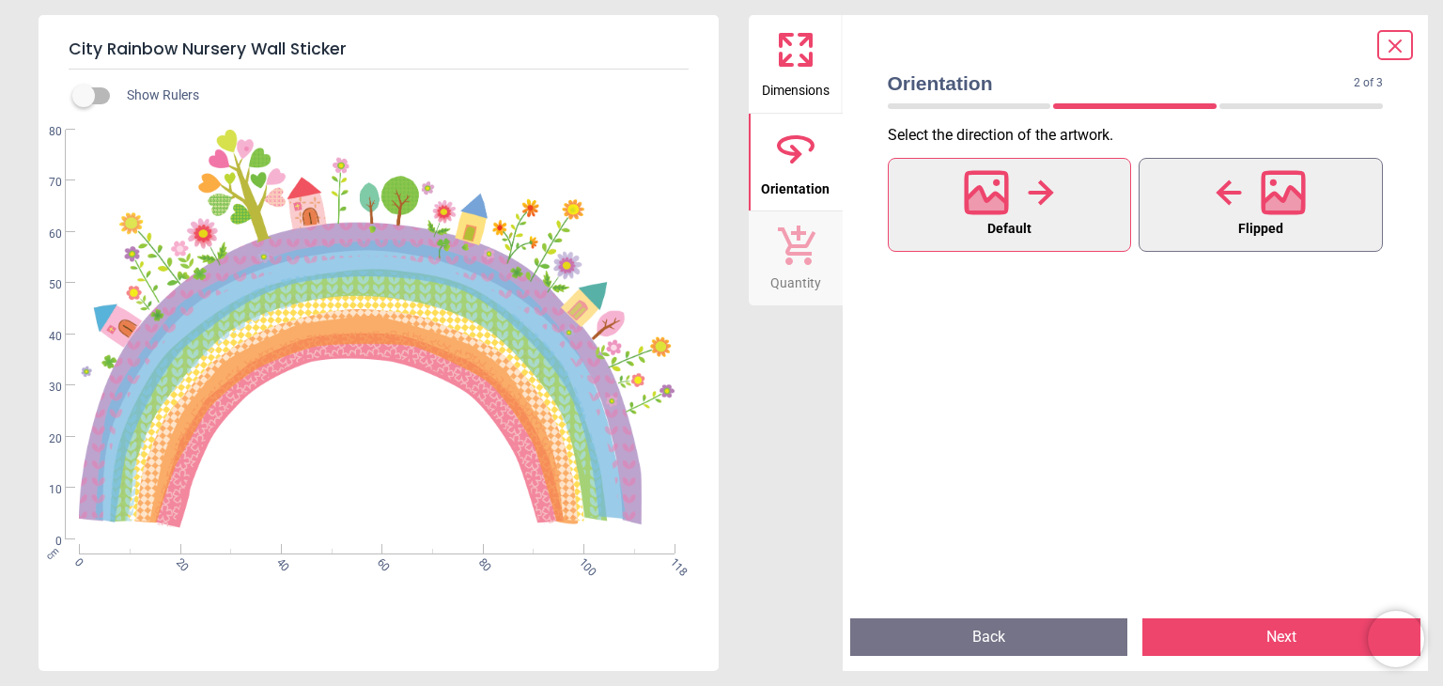
click at [1205, 209] on button "Flipped" at bounding box center [1260, 205] width 244 height 94
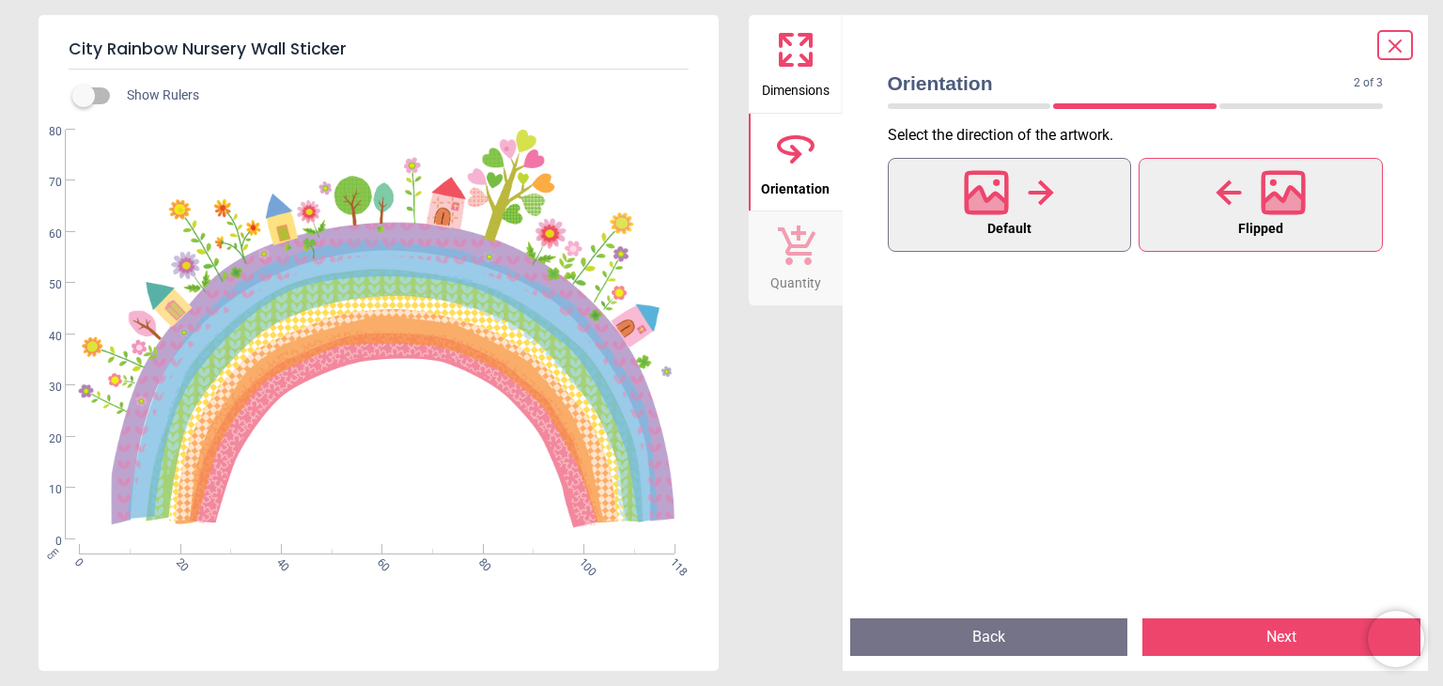
click at [1051, 207] on div at bounding box center [1009, 192] width 90 height 49
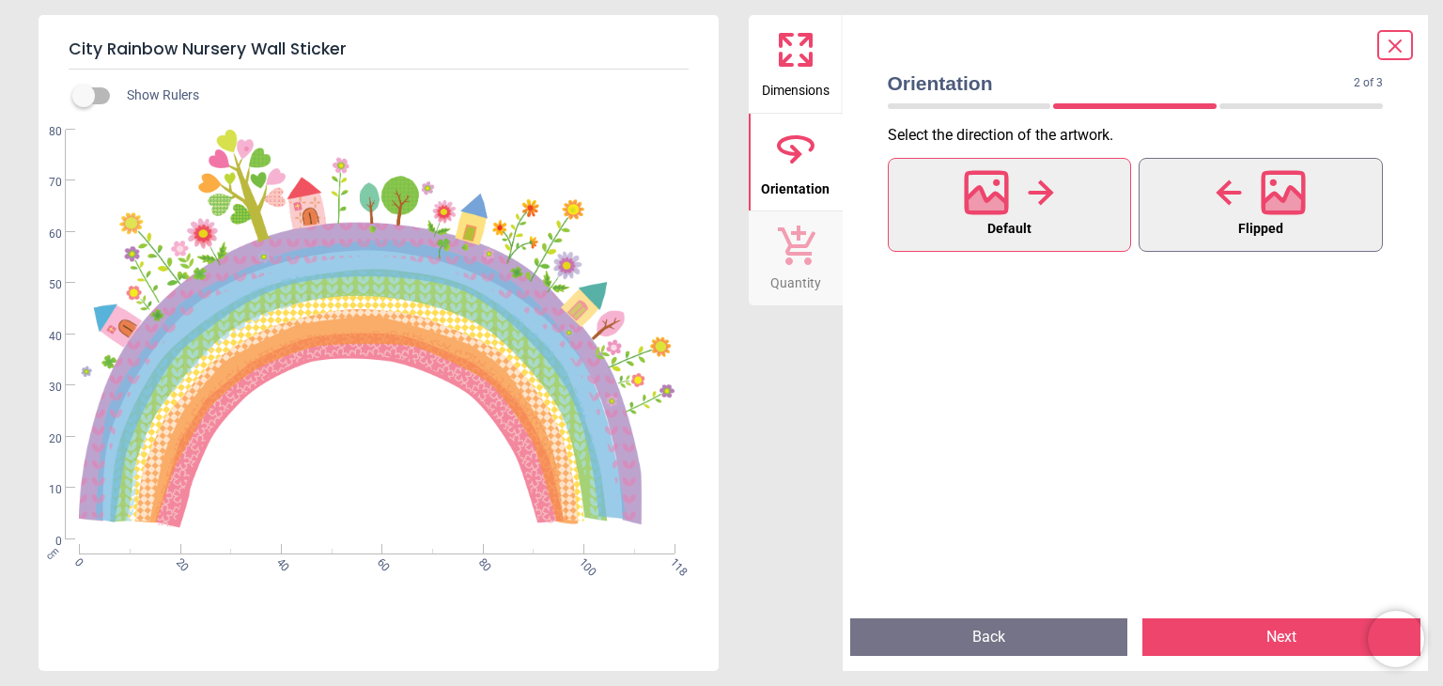
click at [1370, 178] on button "Flipped" at bounding box center [1260, 205] width 244 height 94
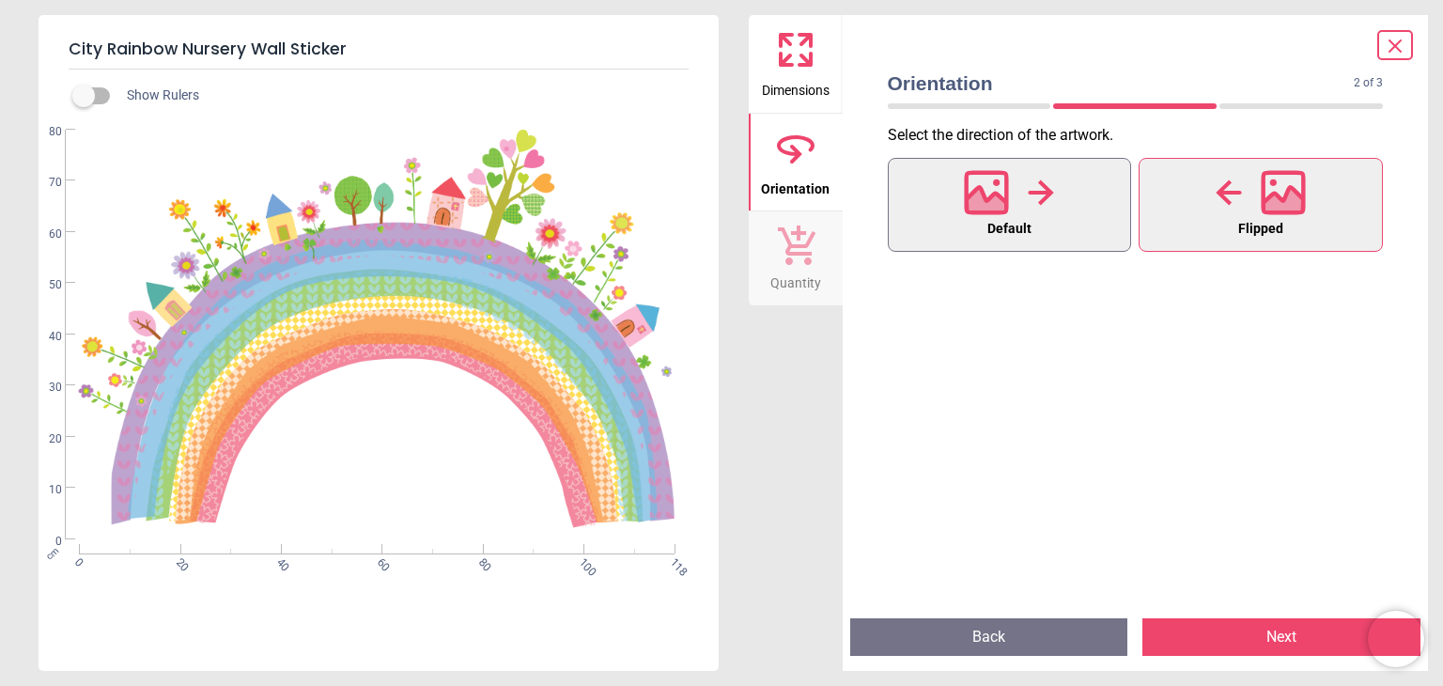
click at [1046, 219] on button "Default" at bounding box center [1010, 205] width 244 height 94
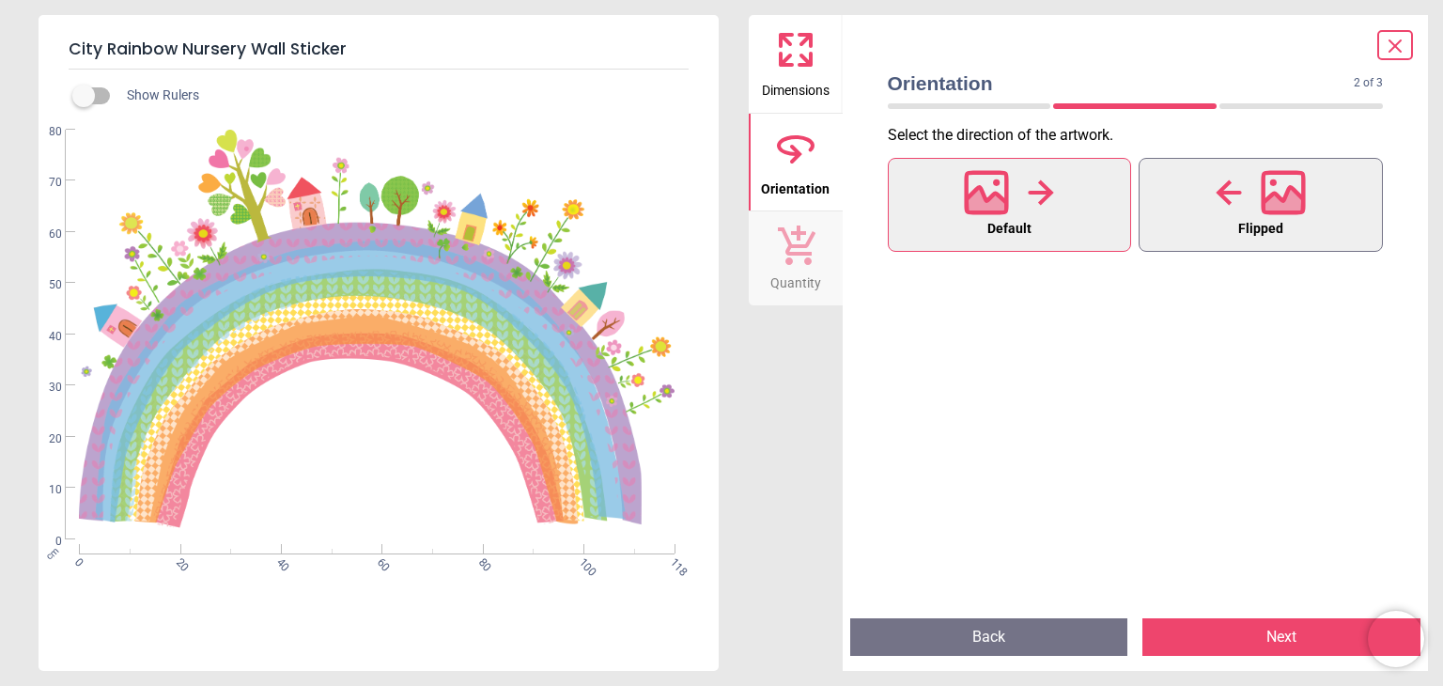
click at [1227, 195] on icon at bounding box center [1228, 192] width 26 height 28
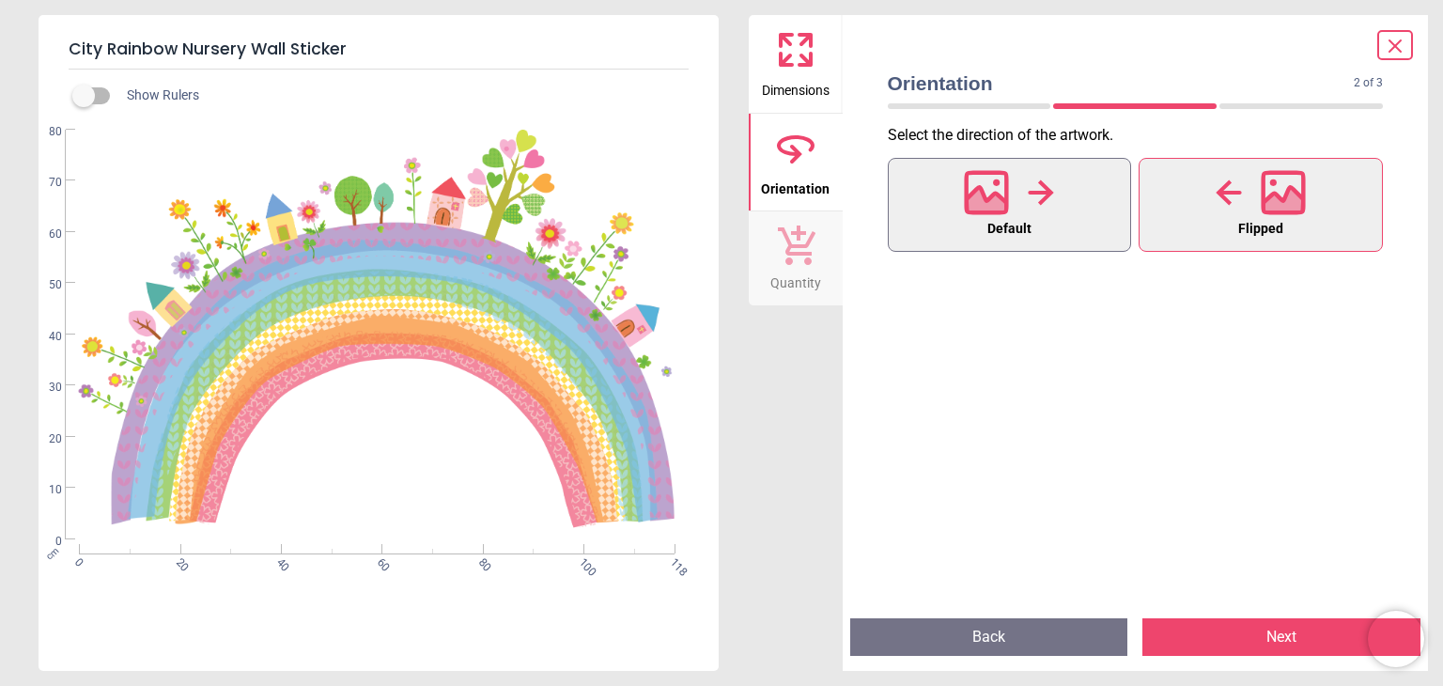
click at [1081, 209] on button "Default" at bounding box center [1010, 205] width 244 height 94
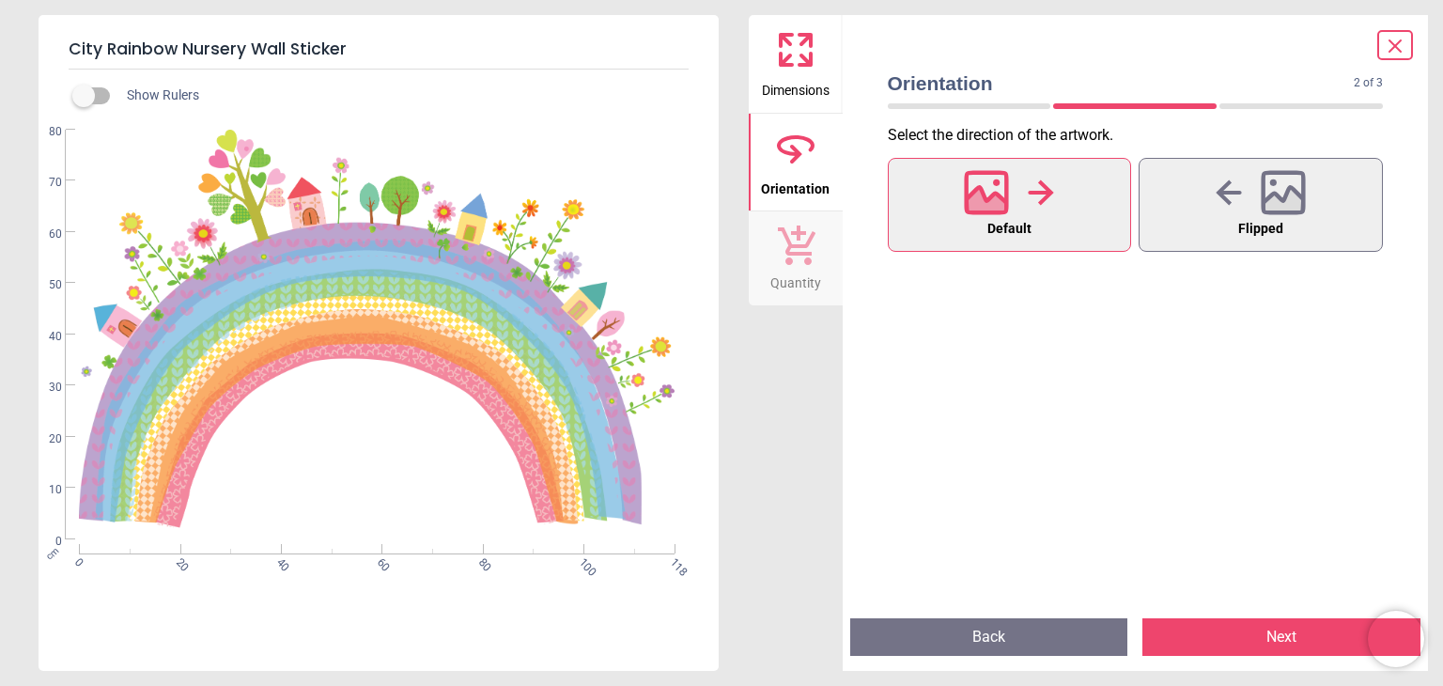
click at [1217, 632] on button "Next" at bounding box center [1281, 637] width 278 height 38
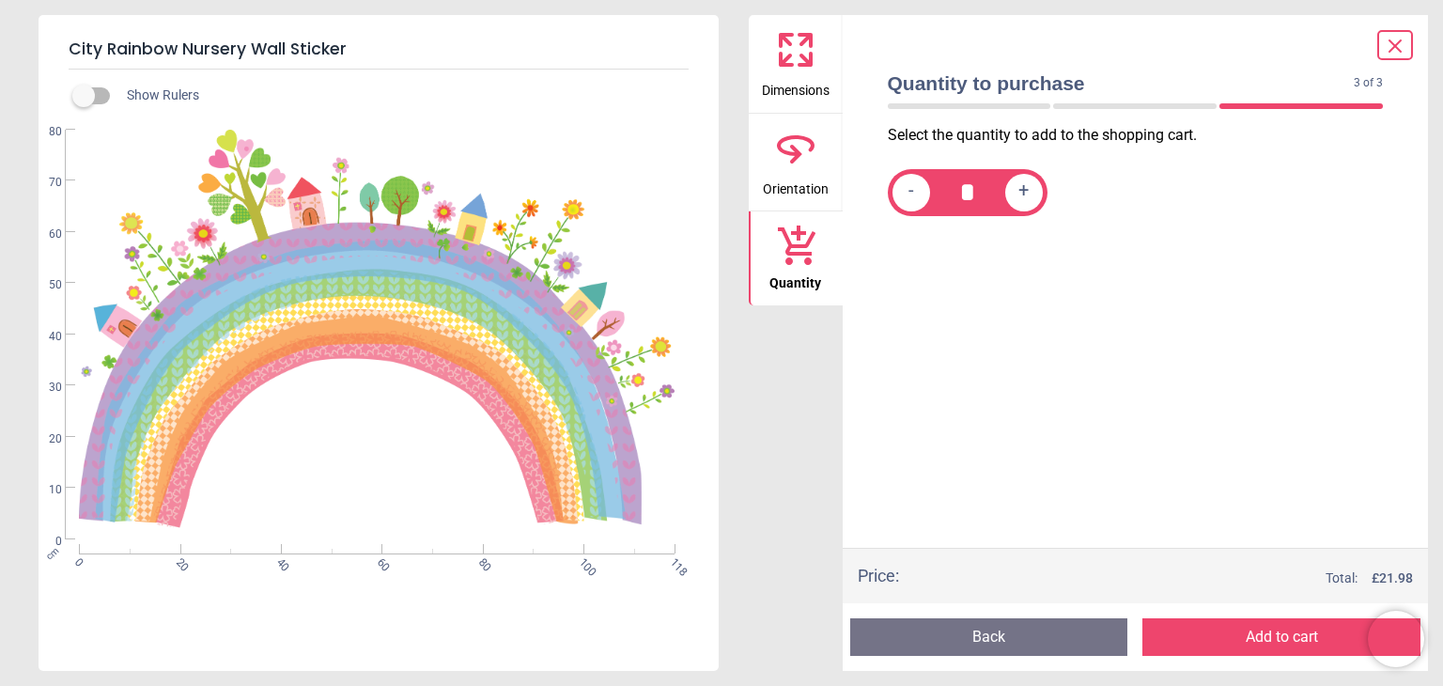
click at [1268, 633] on button "Add to cart" at bounding box center [1281, 637] width 278 height 38
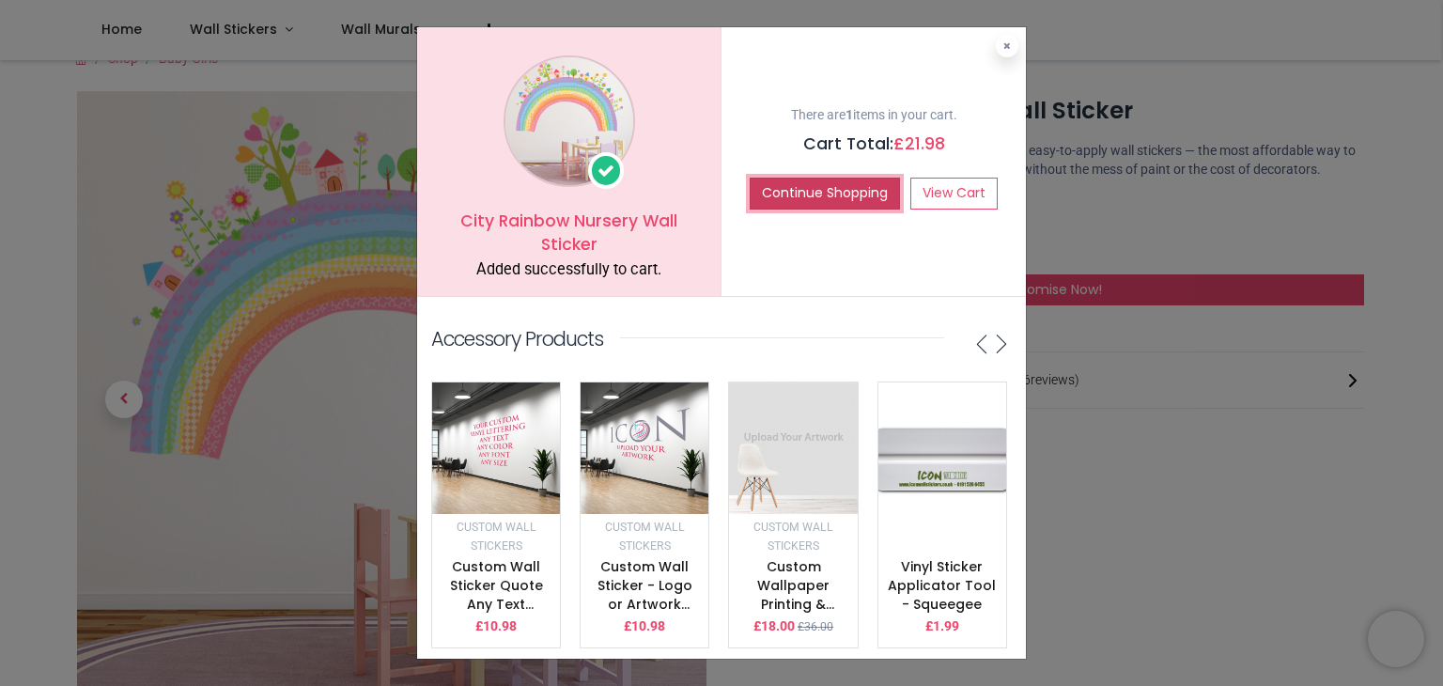
click at [875, 191] on button "Continue Shopping" at bounding box center [825, 194] width 150 height 32
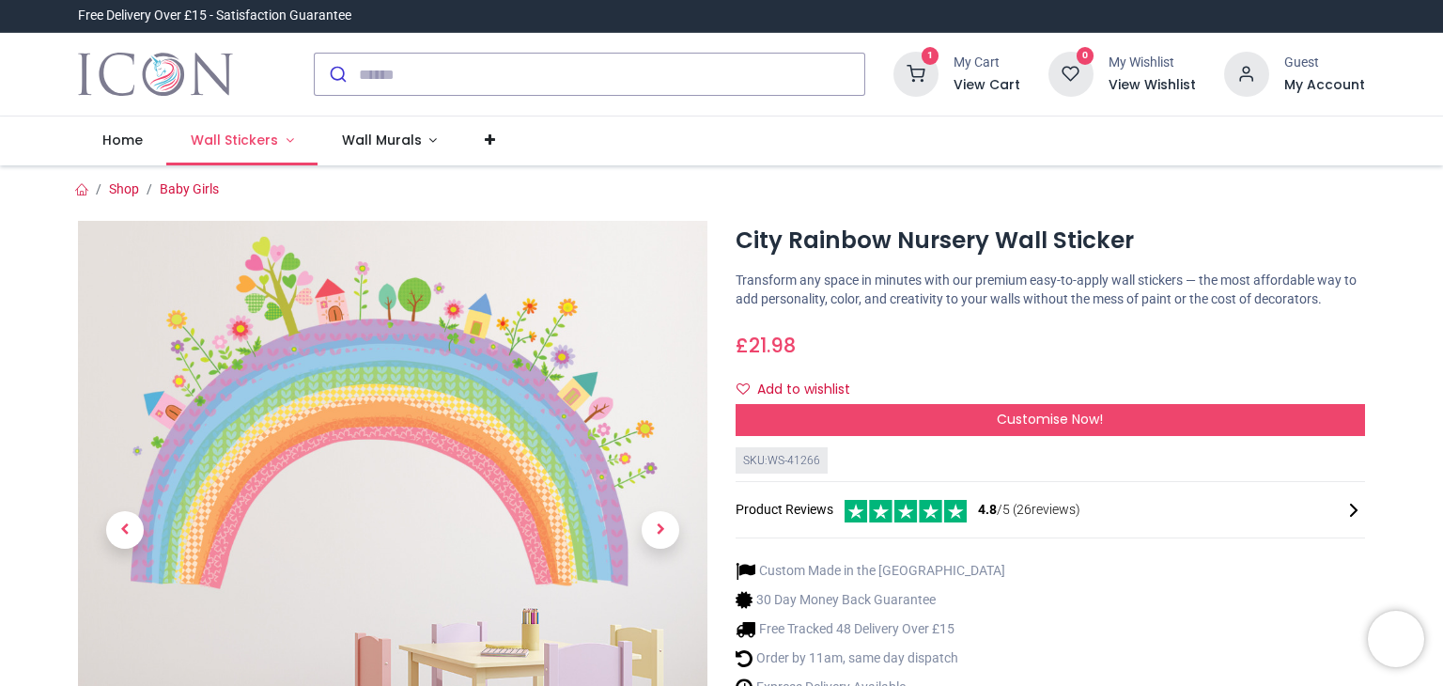
click at [276, 140] on link "Wall Stickers" at bounding box center [241, 140] width 151 height 49
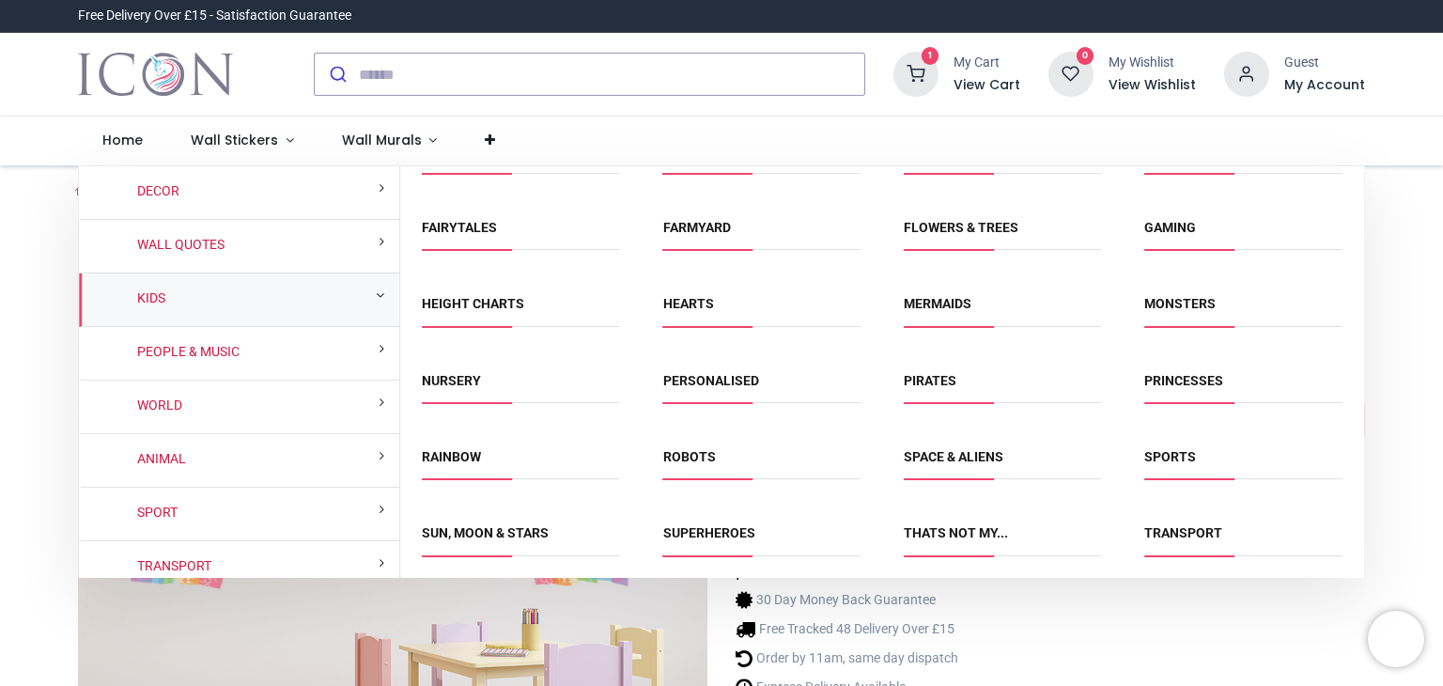
scroll to position [201, 0]
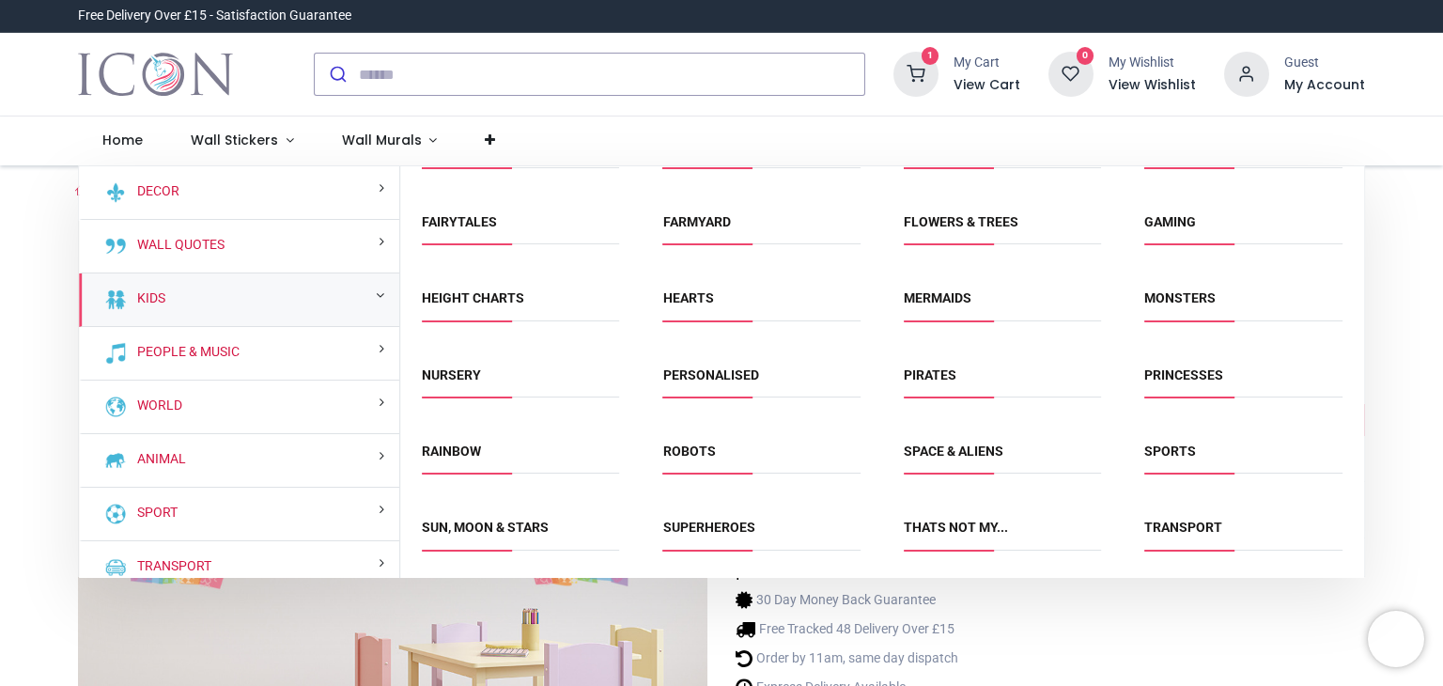
click at [433, 468] on span "Rainbow" at bounding box center [520, 457] width 197 height 31
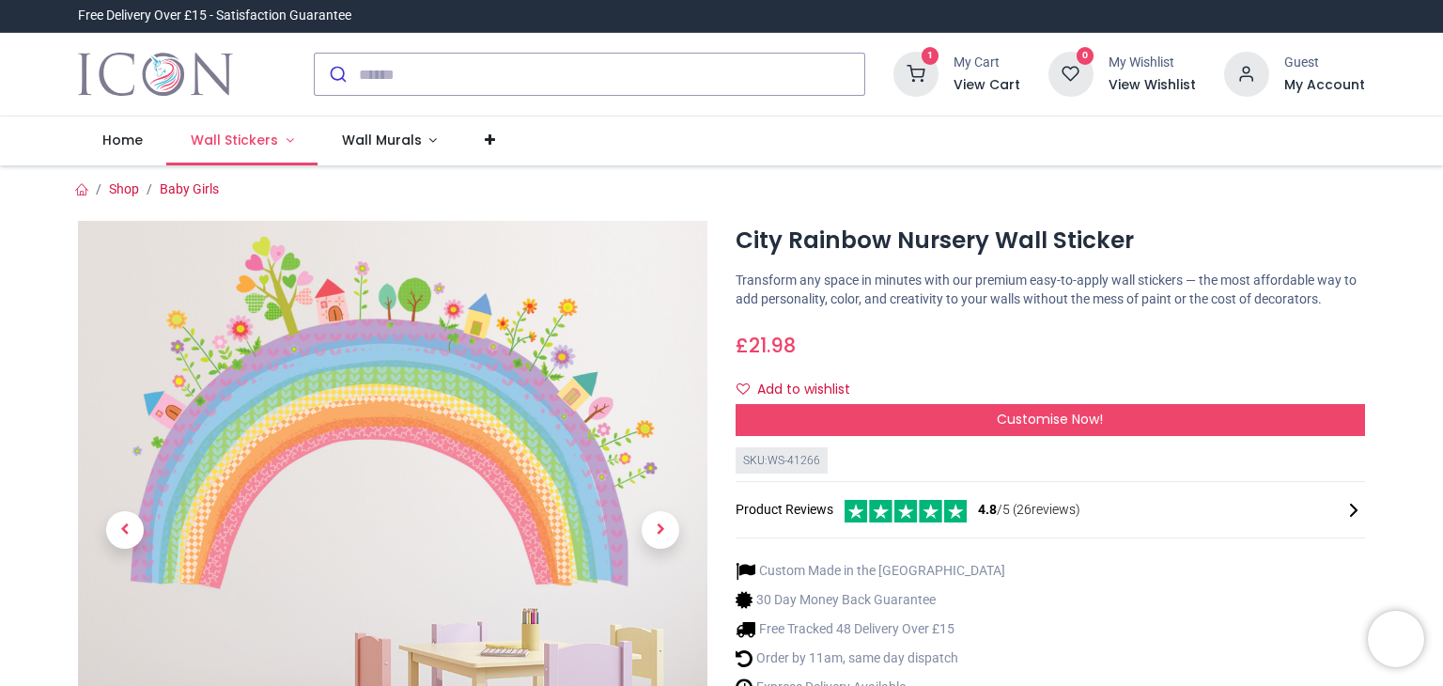
click at [271, 143] on span "Wall Stickers" at bounding box center [234, 140] width 87 height 19
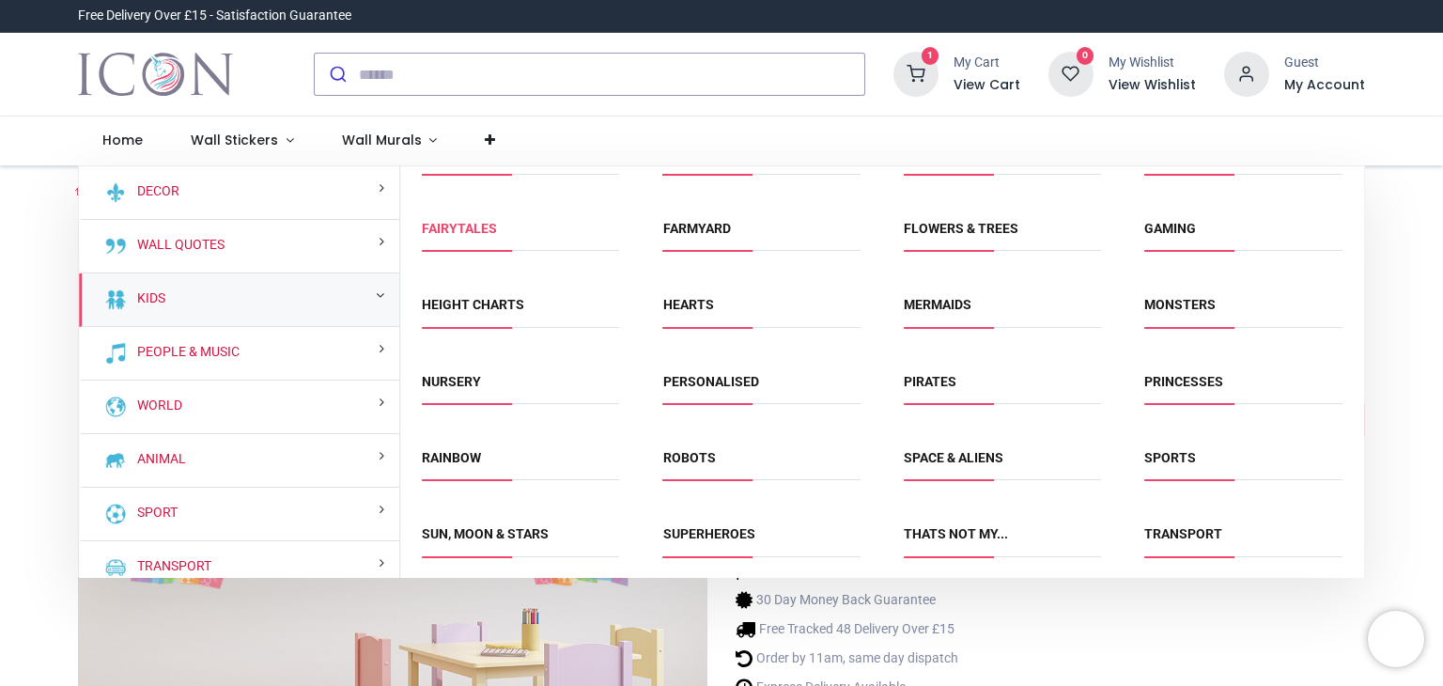
scroll to position [195, 0]
click at [471, 452] on link "Rainbow" at bounding box center [451, 456] width 59 height 15
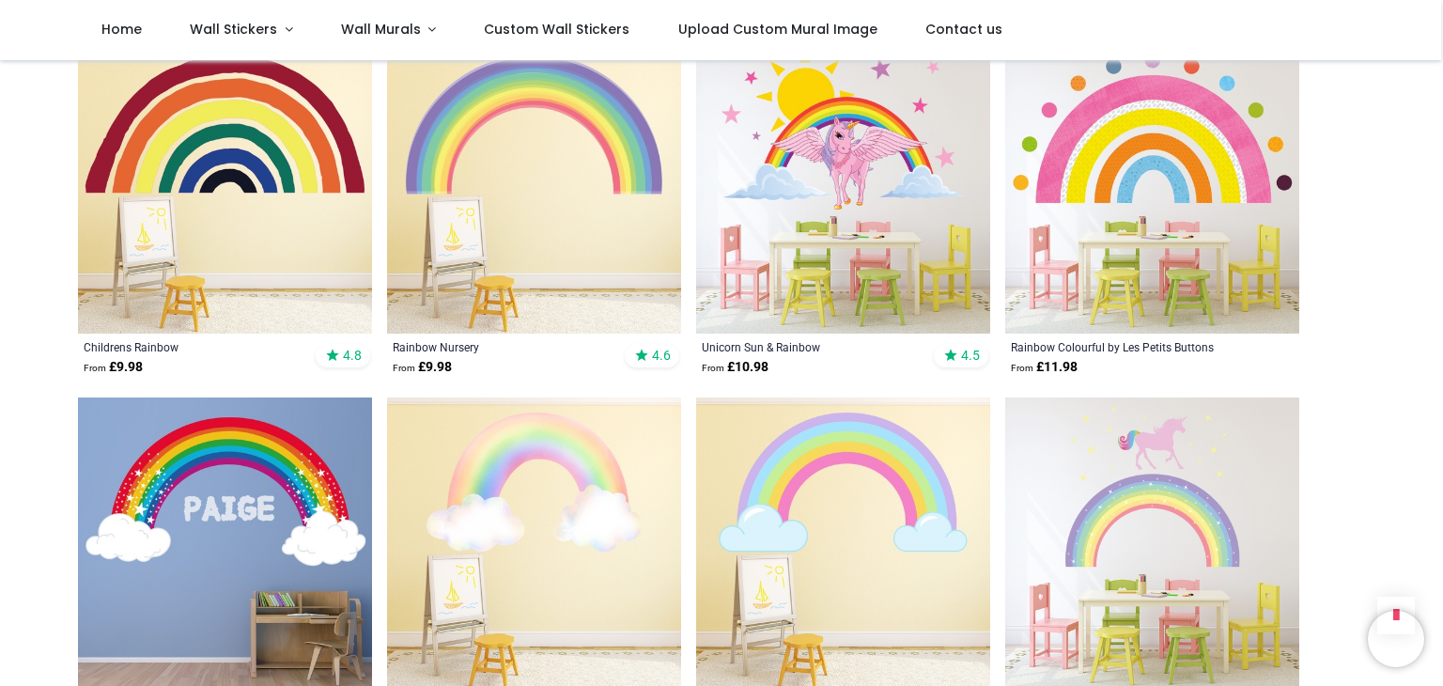
scroll to position [1471, 0]
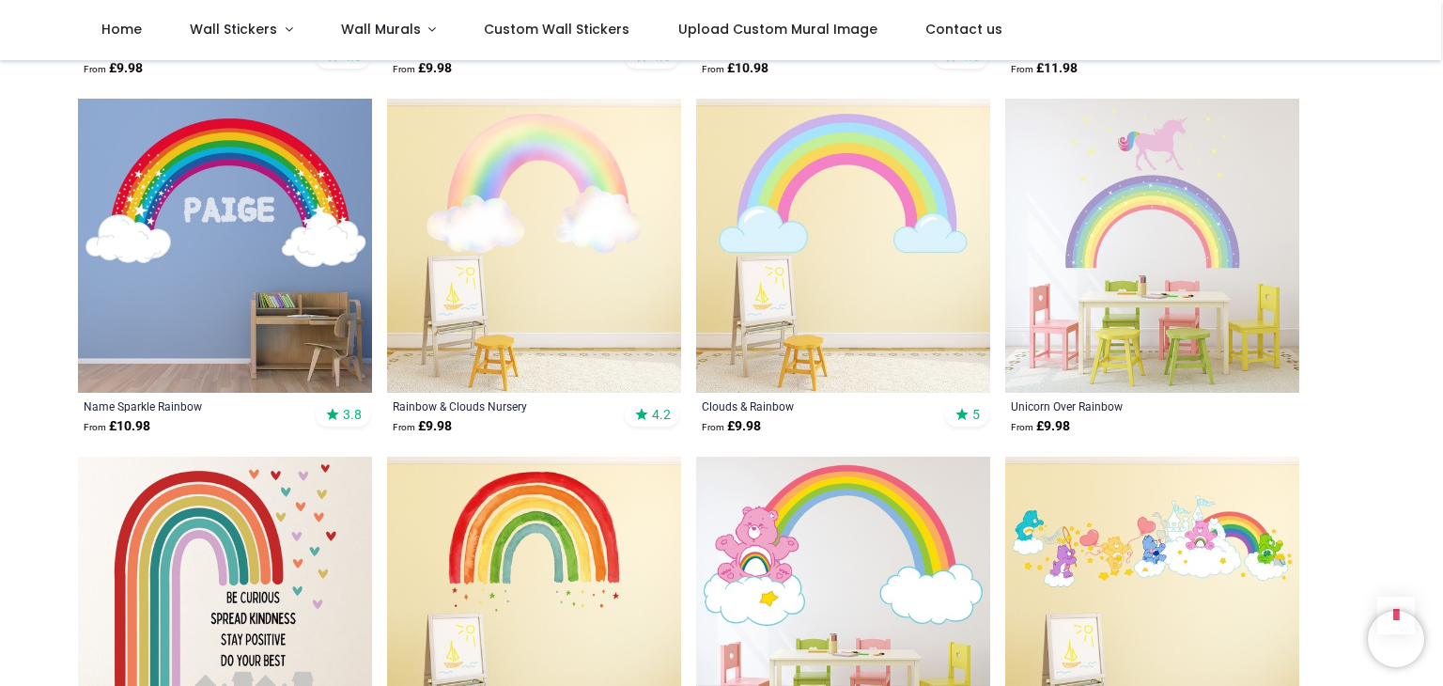
scroll to position [1446, 0]
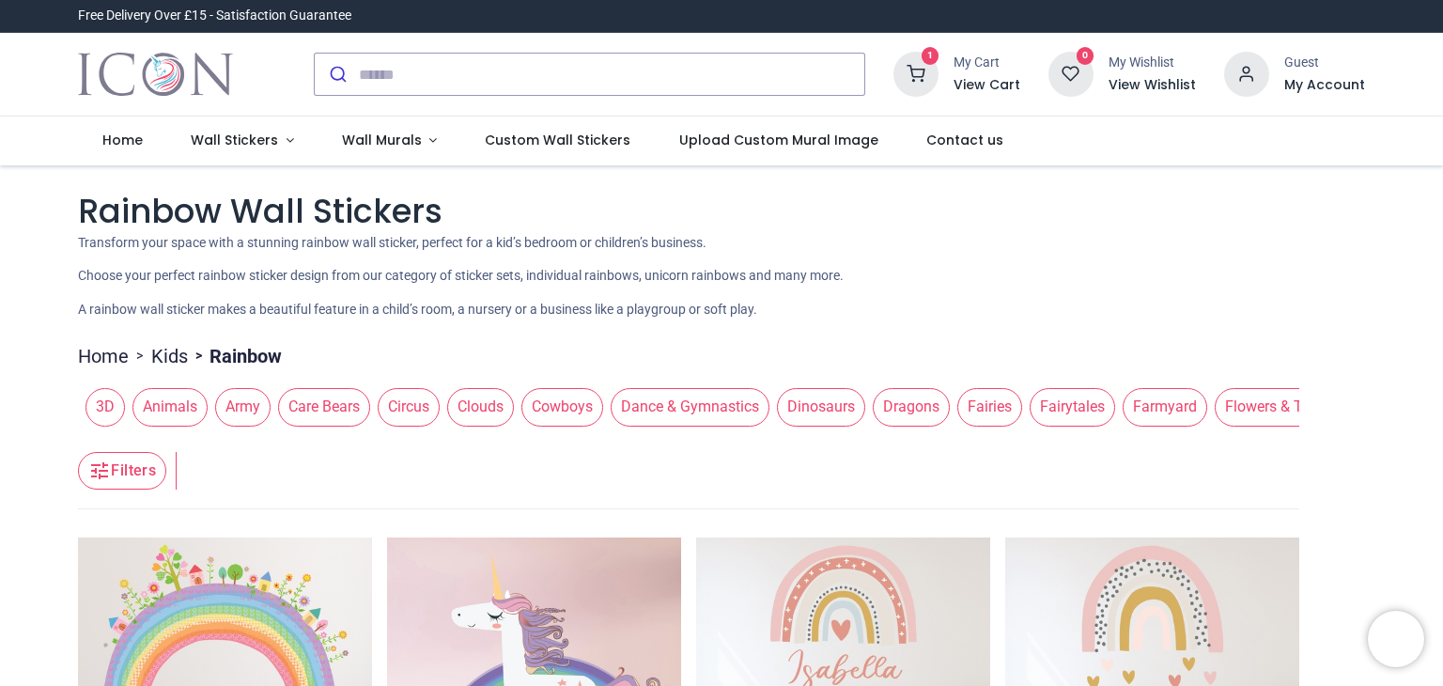
click at [936, 80] on icon at bounding box center [915, 74] width 45 height 45
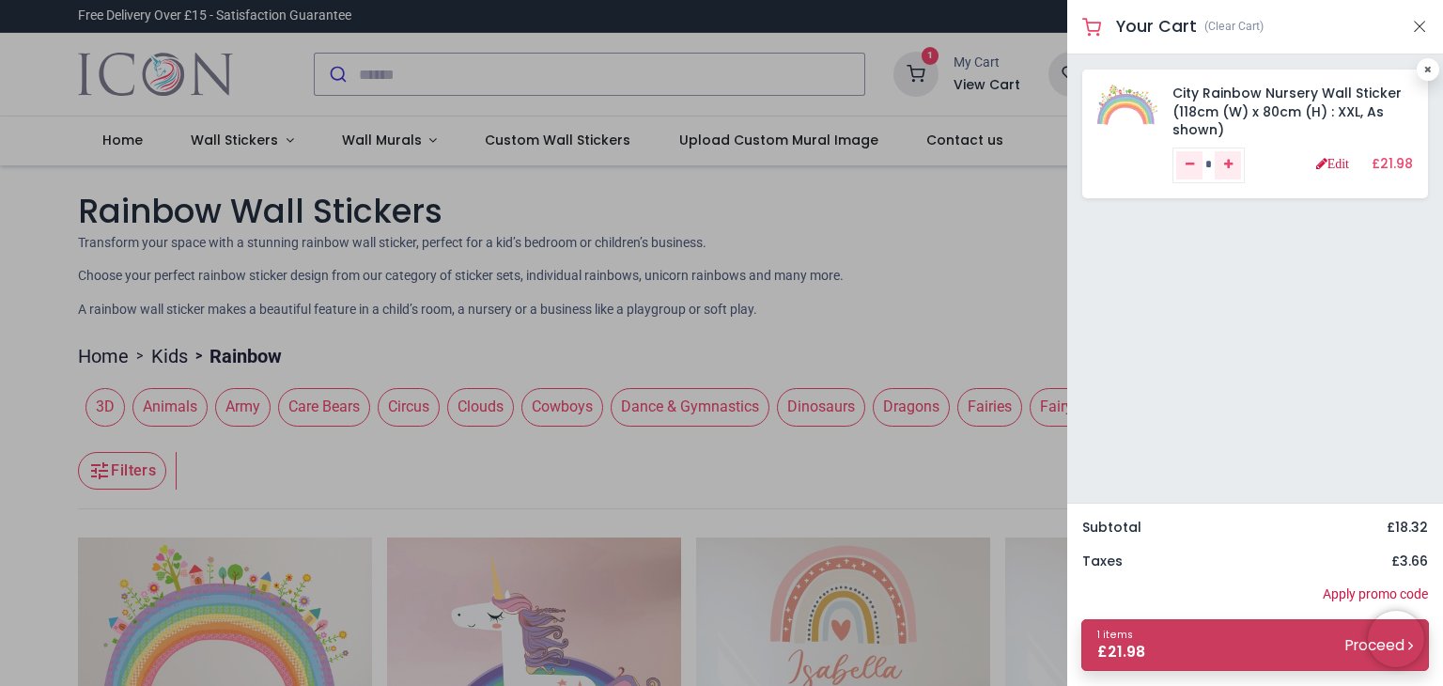
click at [1167, 634] on link "1 items £ 21.98 Proceed" at bounding box center [1255, 645] width 348 height 52
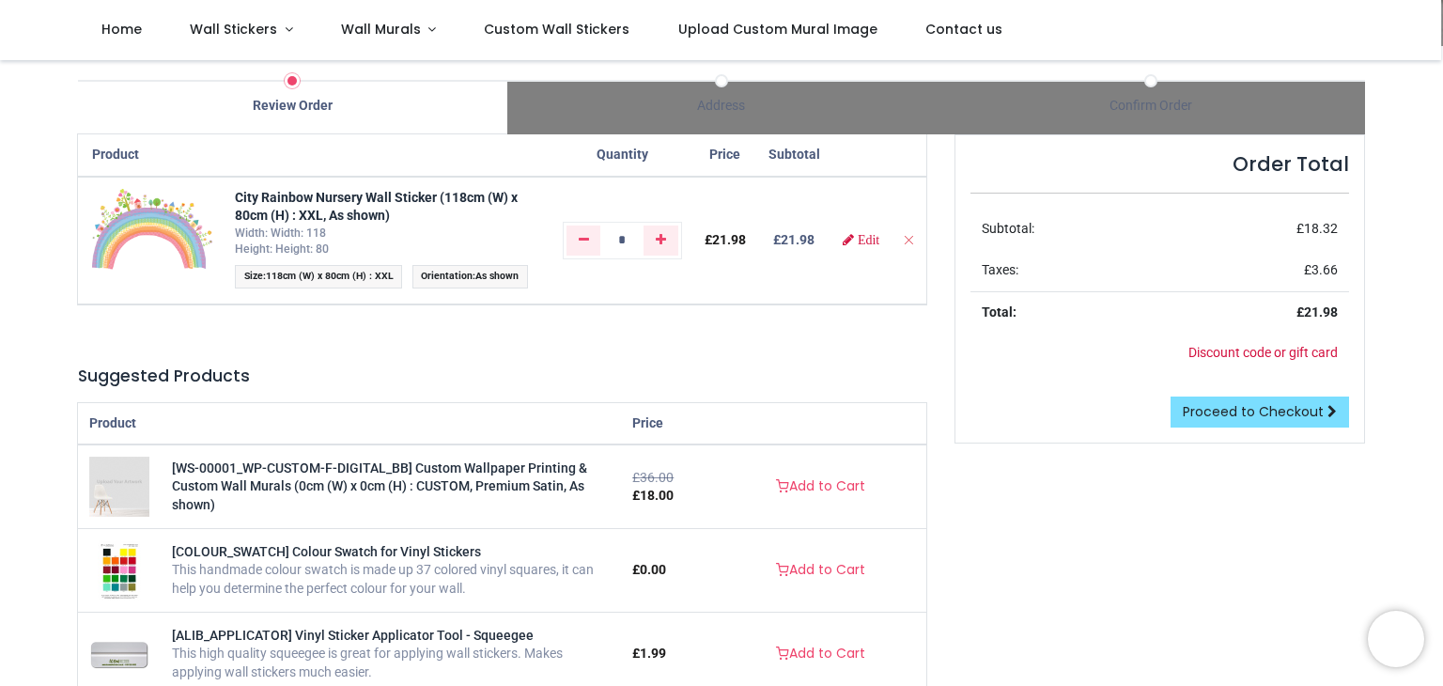
scroll to position [109, 0]
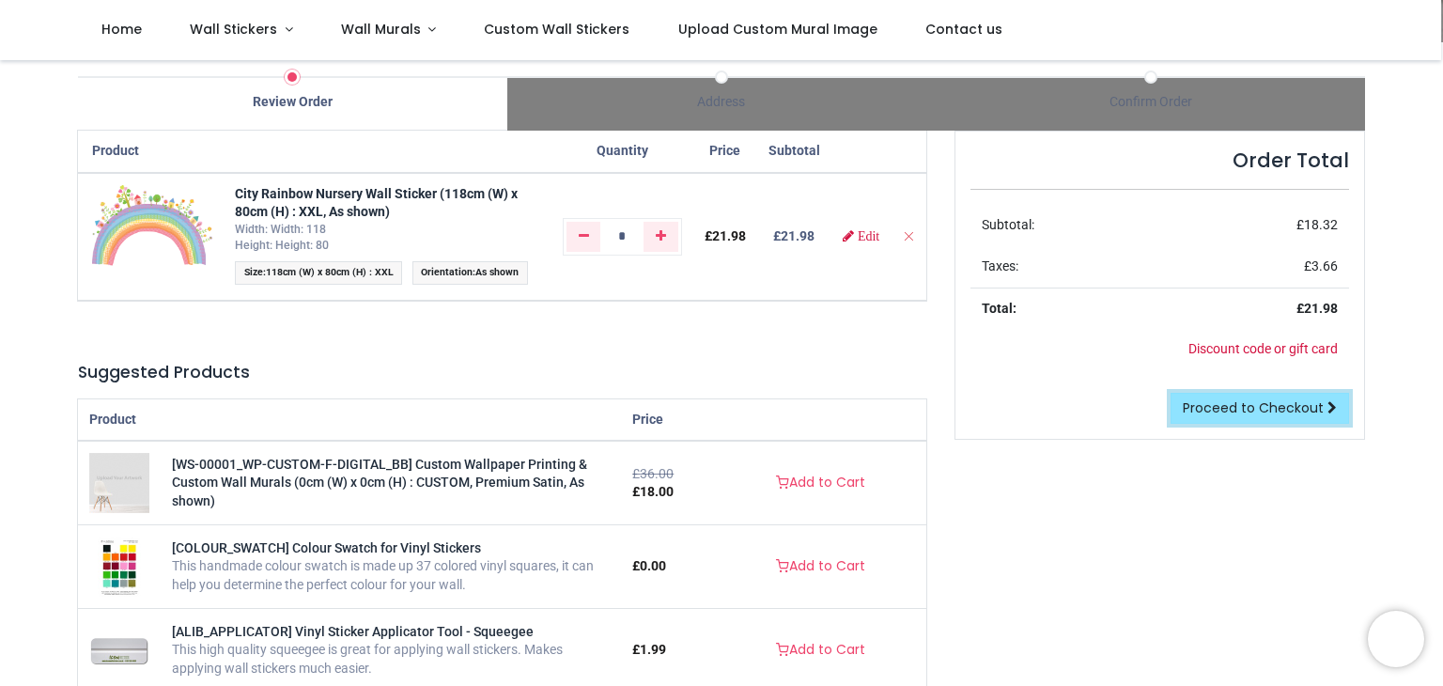
click at [1273, 411] on span "Proceed to Checkout" at bounding box center [1253, 407] width 141 height 19
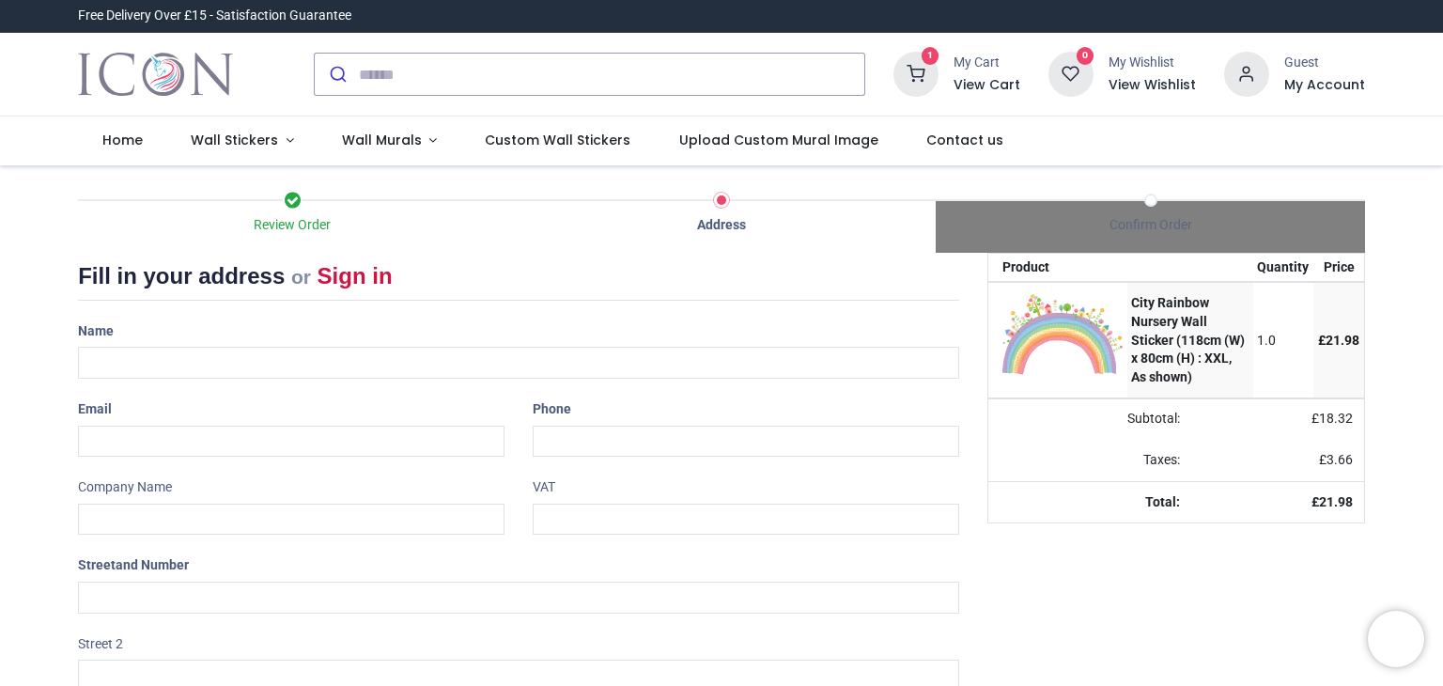
select select "***"
click at [388, 358] on input "text" at bounding box center [518, 363] width 881 height 32
type input "**********"
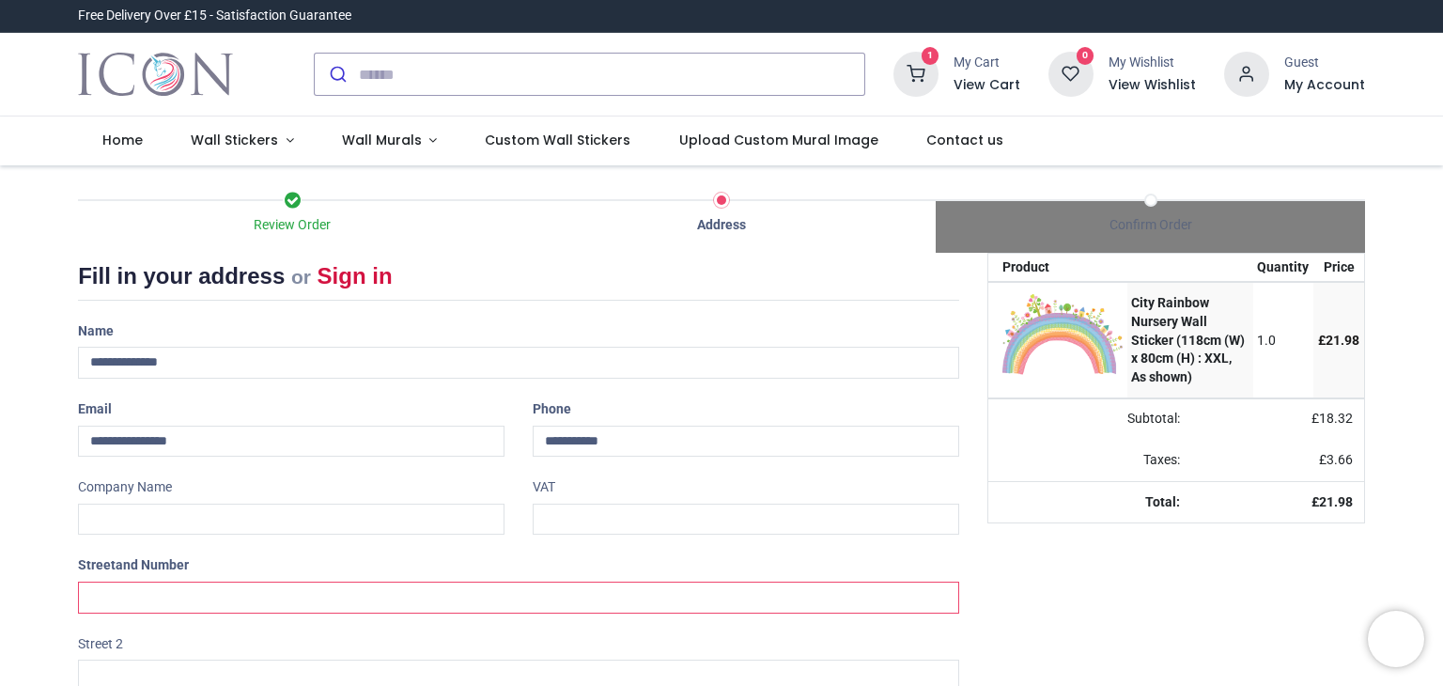
type input "**********"
type input "*******"
type input "********"
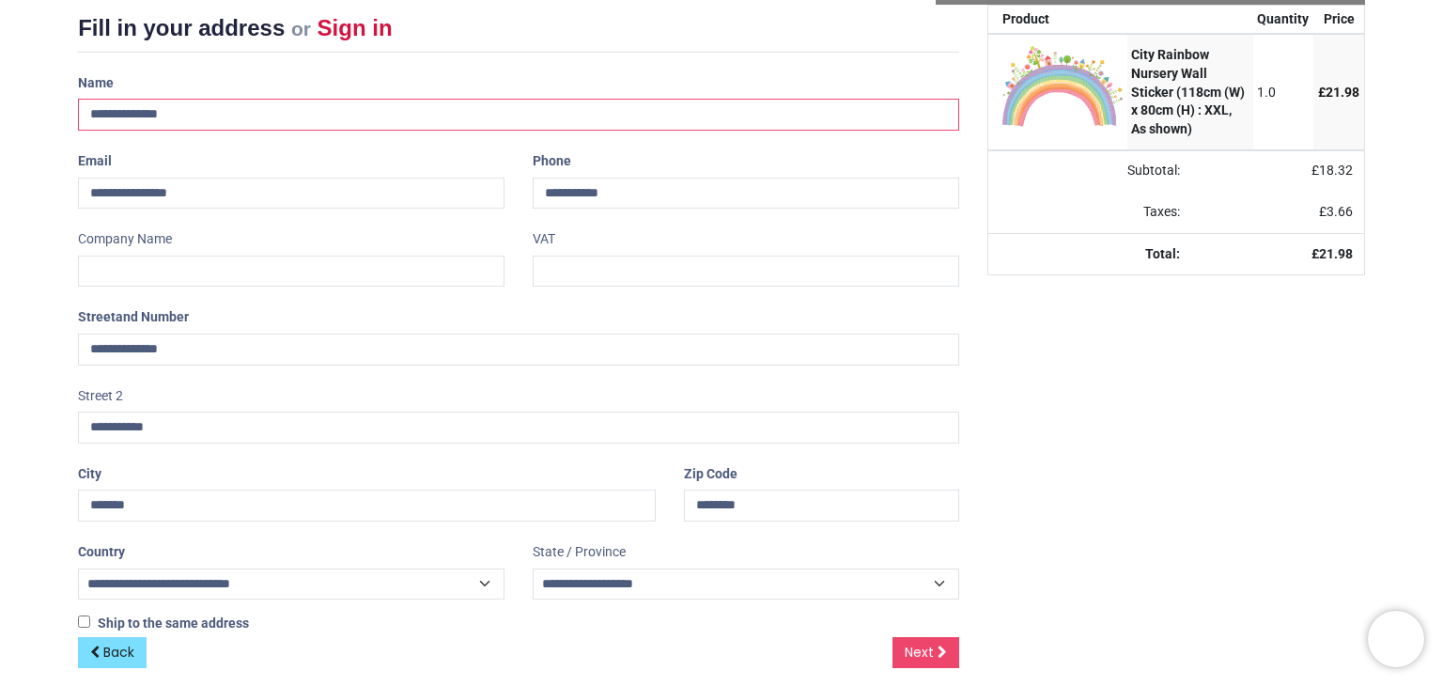
scroll to position [265, 0]
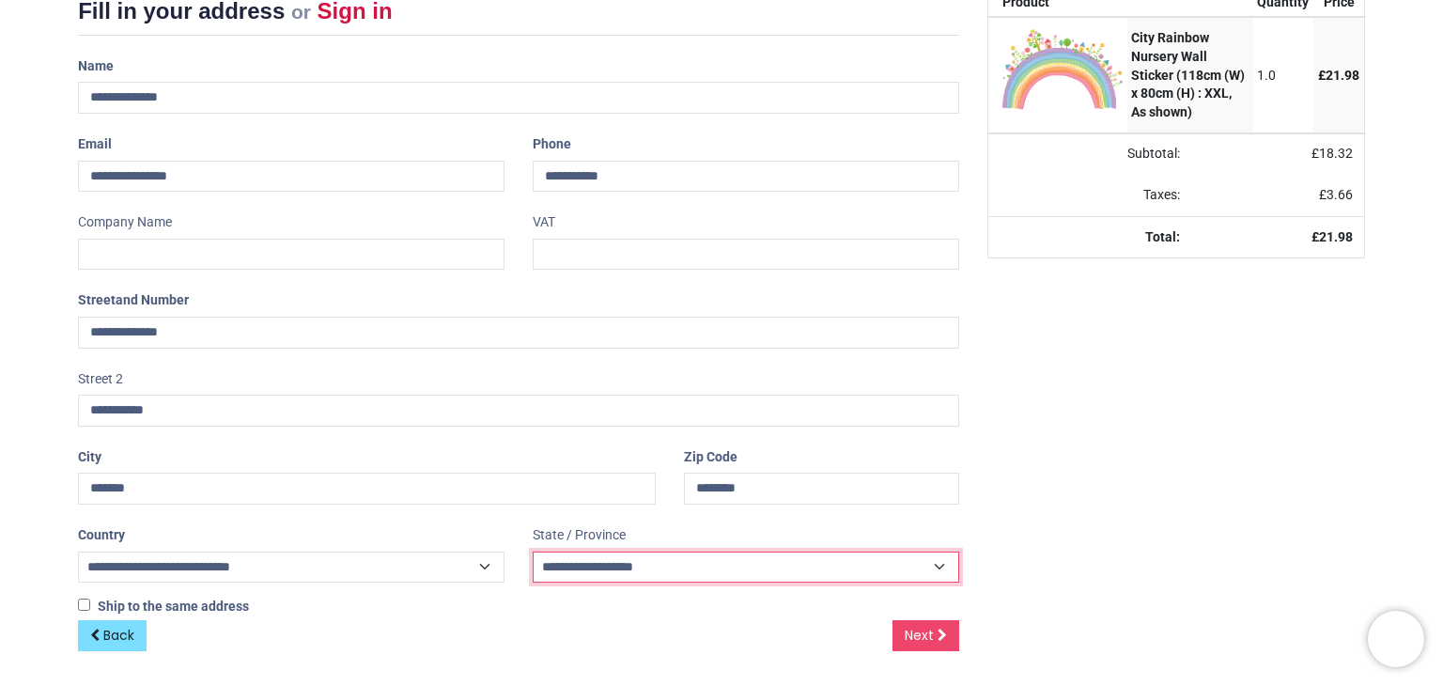
click at [637, 565] on select "**********" at bounding box center [746, 566] width 426 height 31
select select "***"
click at [533, 551] on select "**********" at bounding box center [746, 566] width 426 height 31
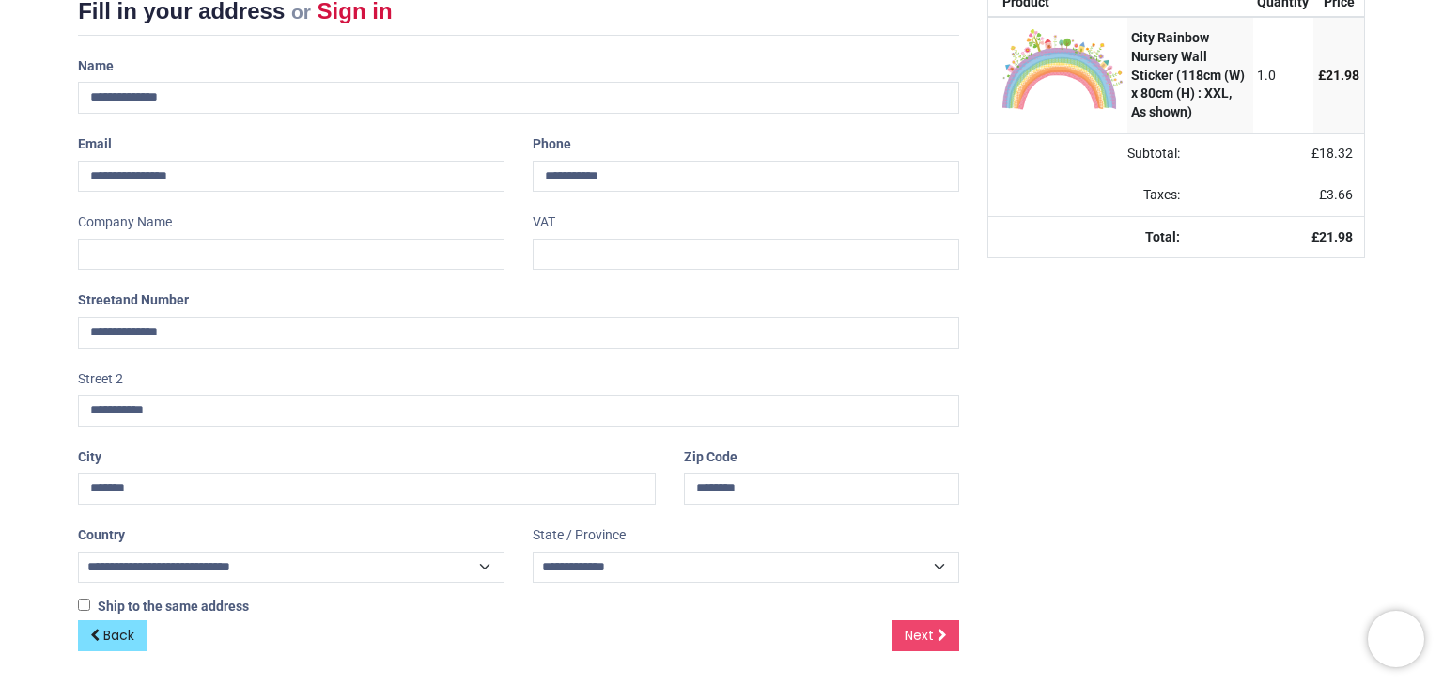
click at [562, 615] on div "Ship to the same address ( Your shipping address will be requested later)" at bounding box center [518, 608] width 909 height 23
click at [925, 629] on span "Next" at bounding box center [919, 635] width 29 height 19
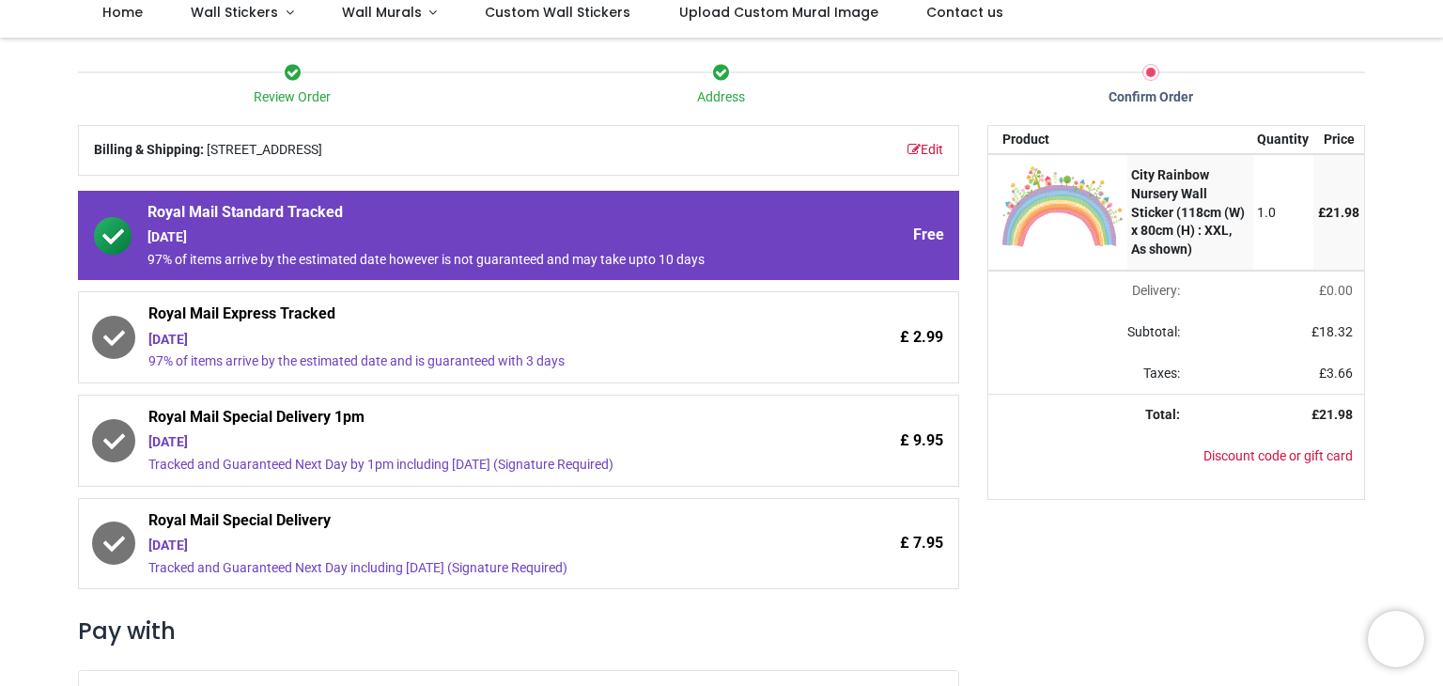
scroll to position [143, 0]
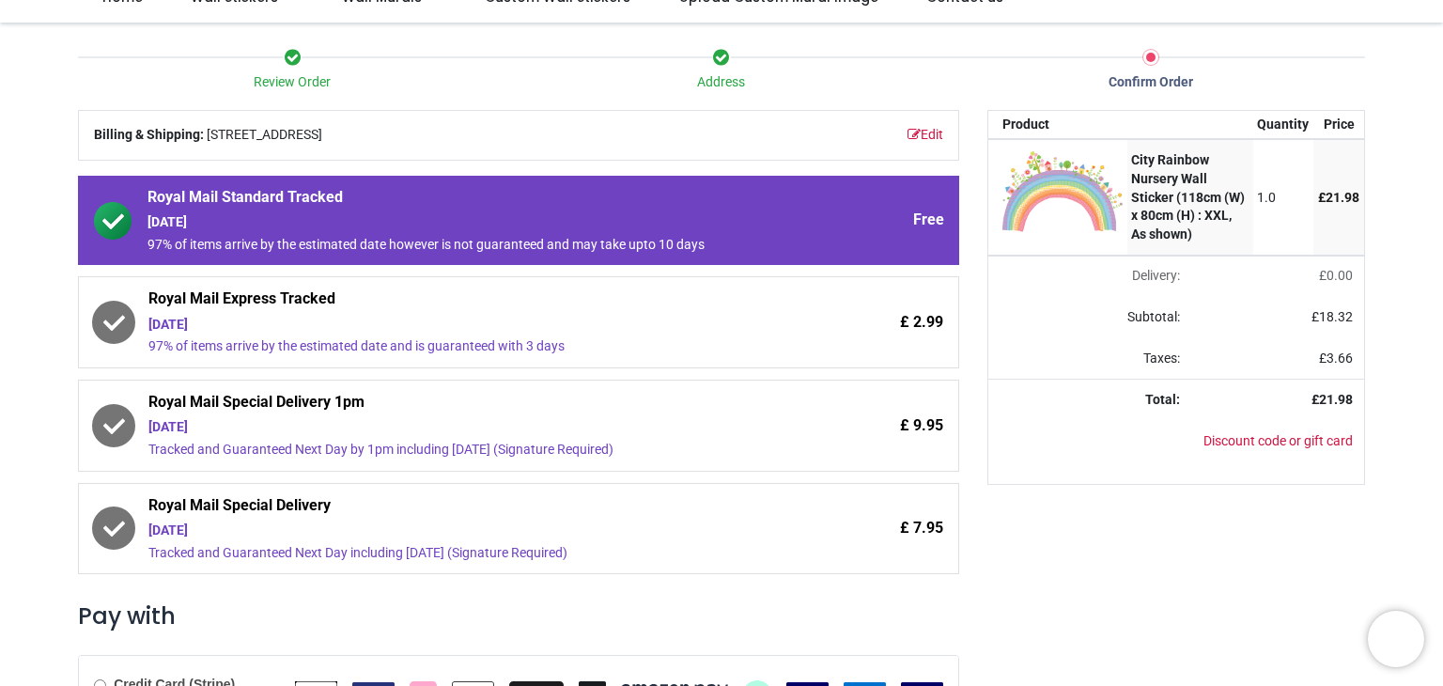
click at [308, 309] on span "Royal Mail Express Tracked" at bounding box center [466, 301] width 636 height 26
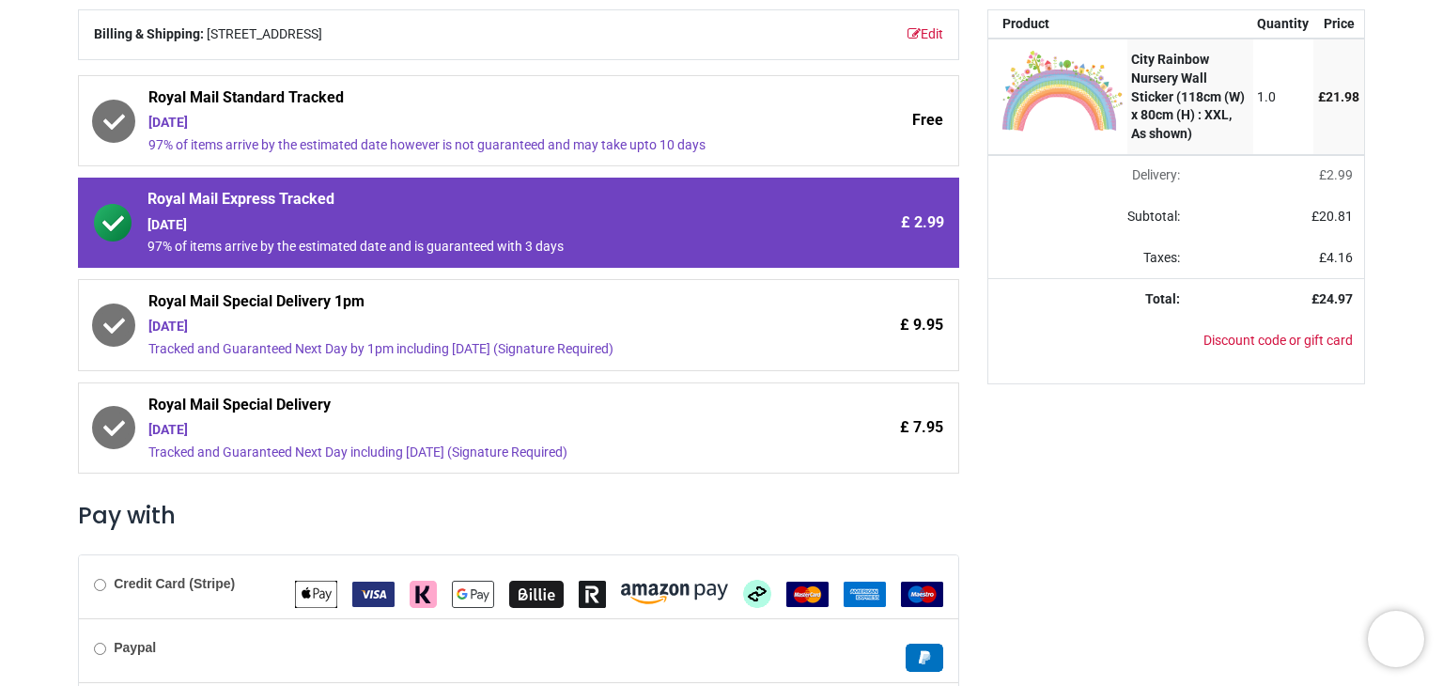
scroll to position [381, 0]
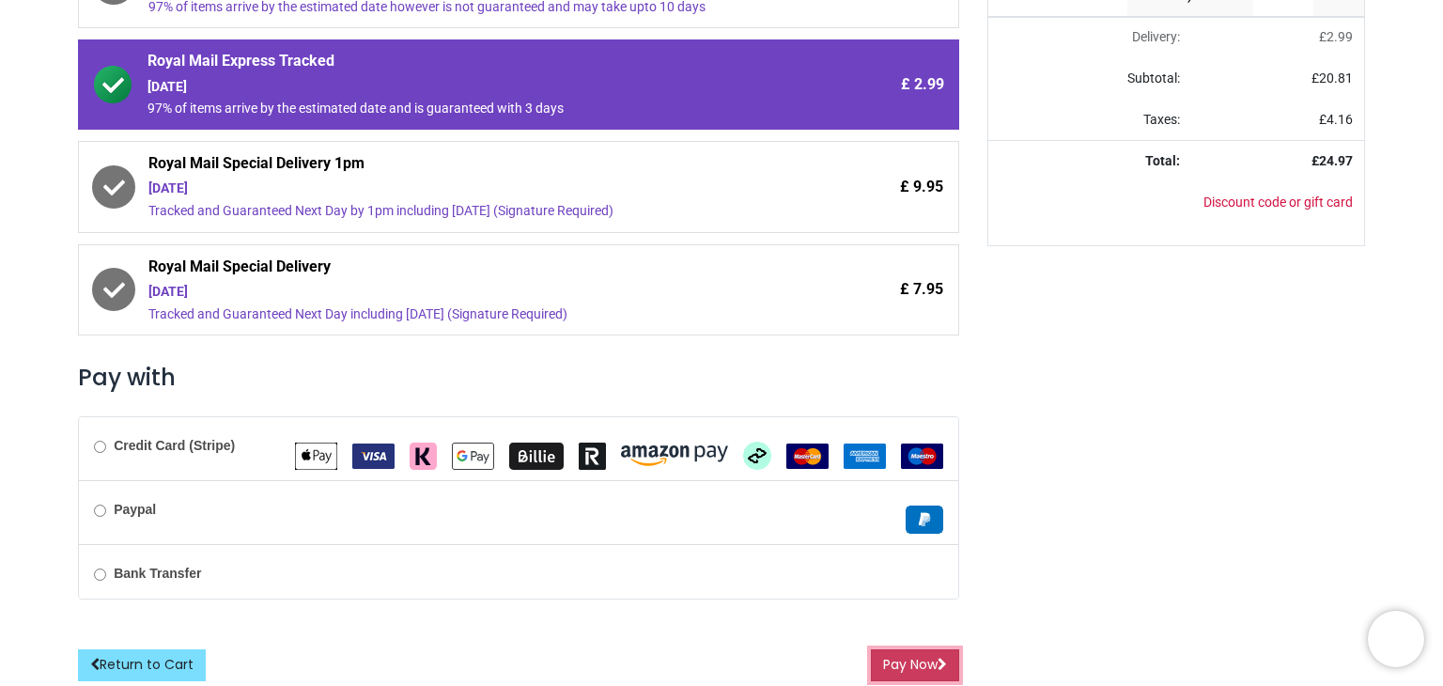
click at [909, 658] on button "Pay Now" at bounding box center [915, 665] width 88 height 32
